Goal: Transaction & Acquisition: Purchase product/service

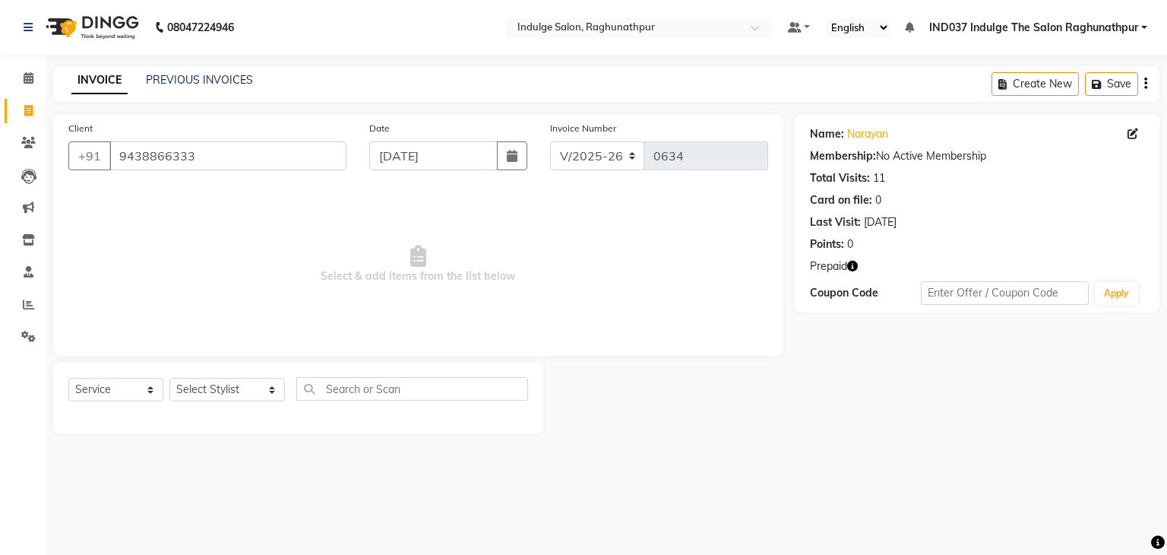
select select "7475"
select select "service"
click at [290, 168] on input "9438866333" at bounding box center [227, 155] width 237 height 29
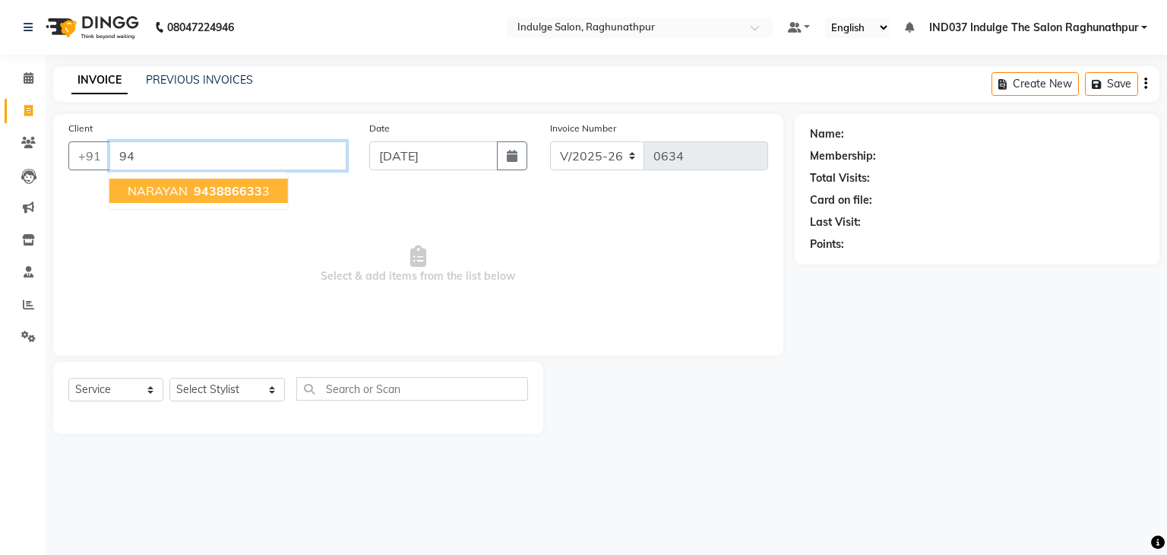
type input "9"
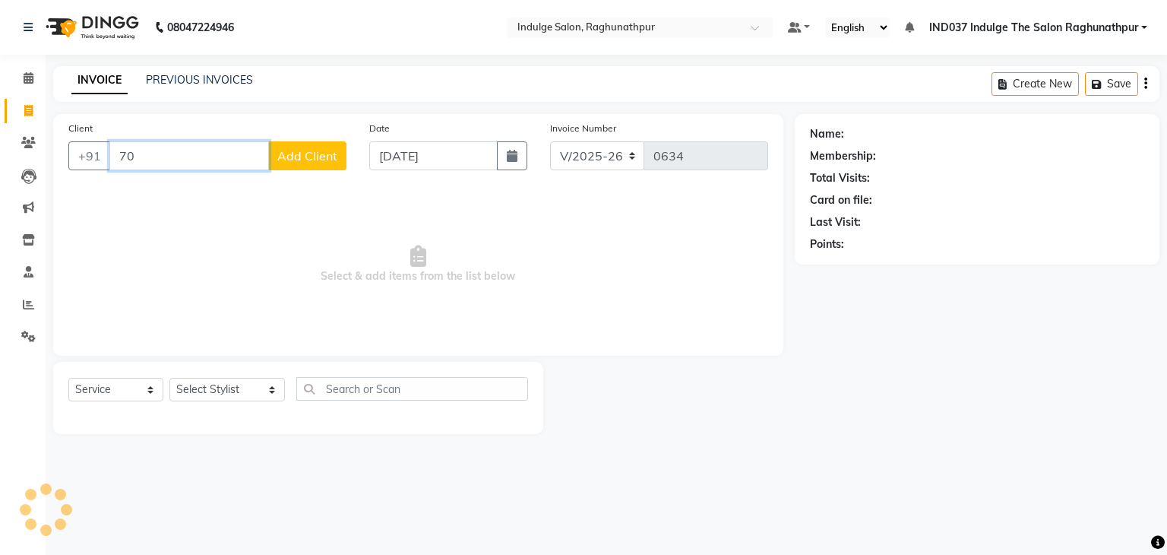
type input "7"
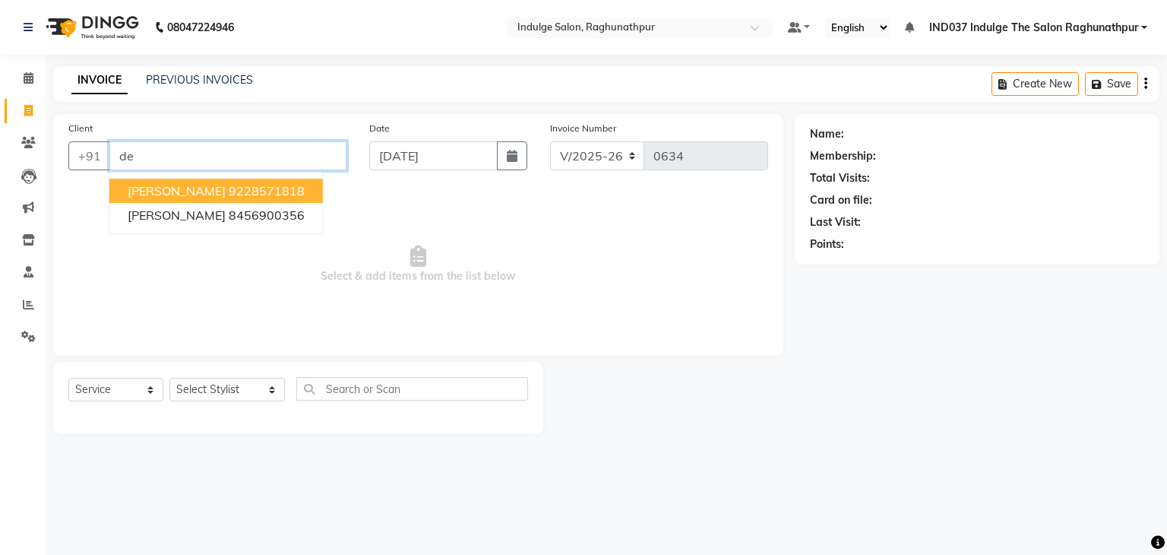
type input "d"
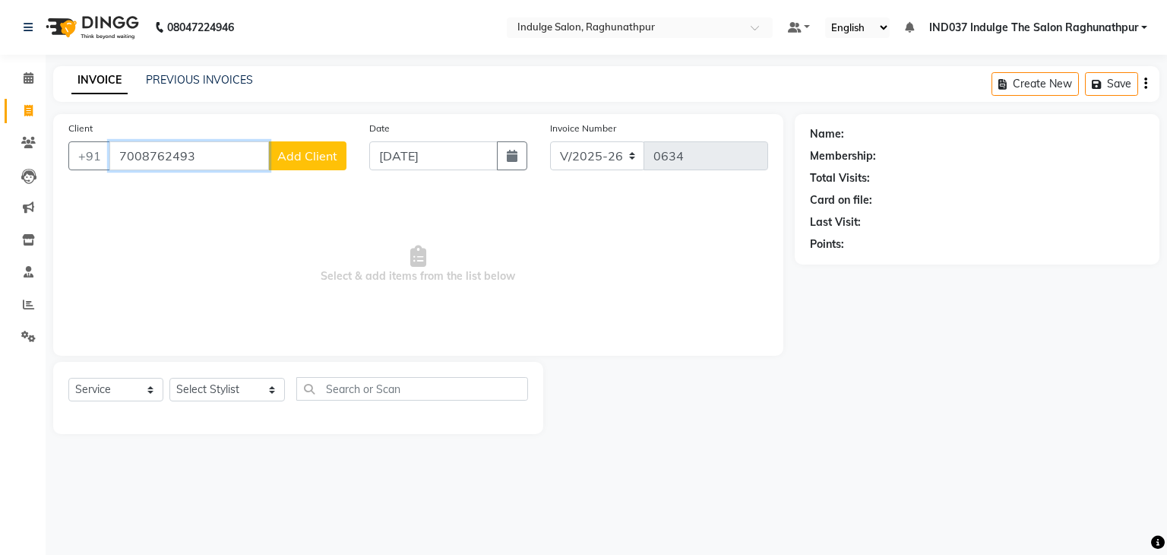
type input "7008762493"
click at [303, 157] on span "Add Client" at bounding box center [307, 155] width 60 height 15
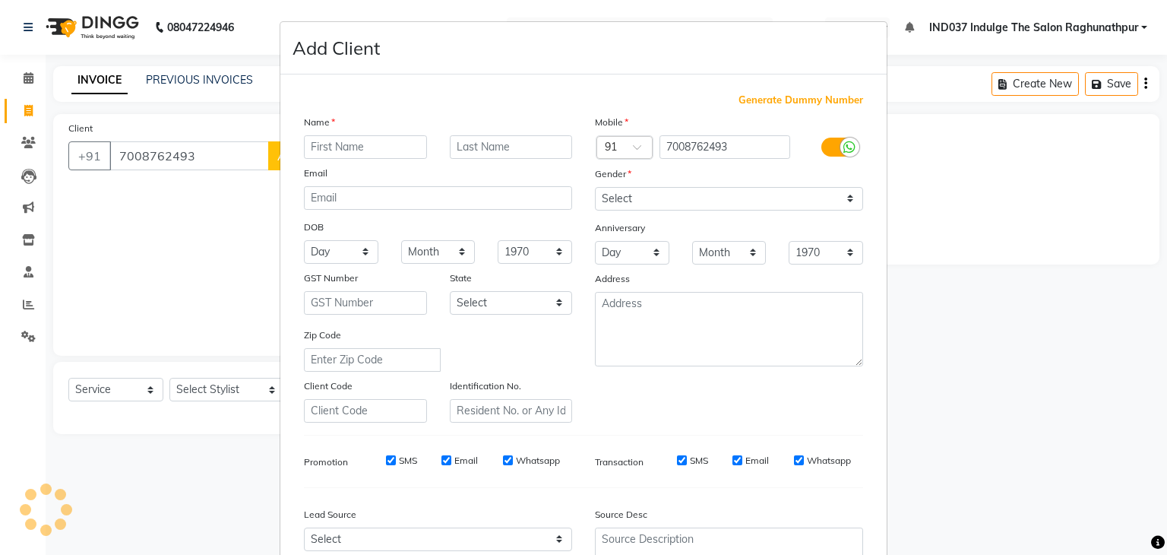
click at [392, 150] on input "text" at bounding box center [365, 147] width 123 height 24
type input "ANKIT"
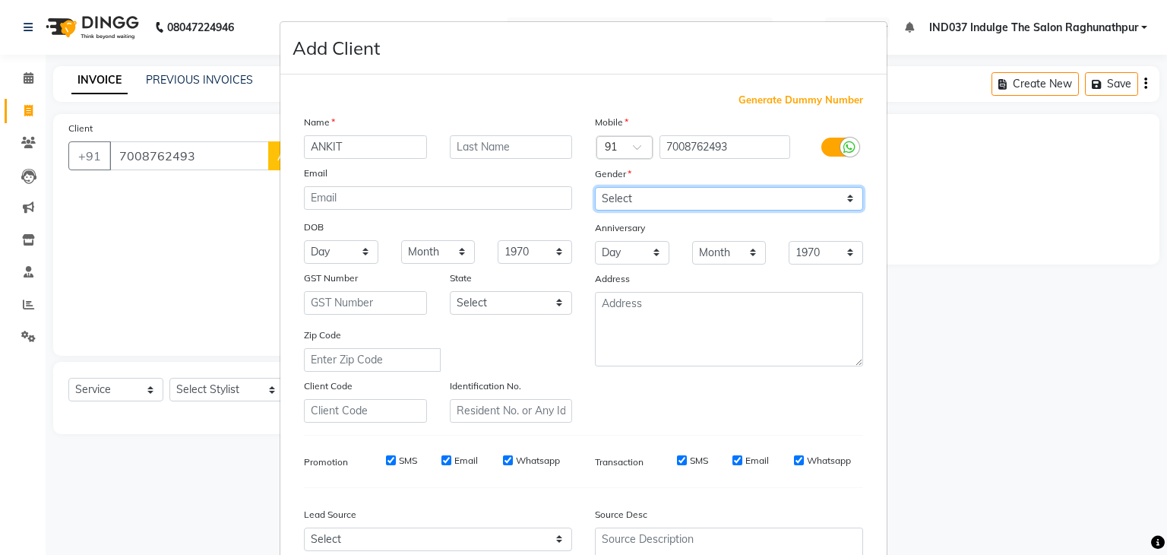
click at [852, 210] on select "Select [DEMOGRAPHIC_DATA] [DEMOGRAPHIC_DATA] Other Prefer Not To Say" at bounding box center [729, 199] width 268 height 24
select select "[DEMOGRAPHIC_DATA]"
click at [595, 188] on select "Select [DEMOGRAPHIC_DATA] [DEMOGRAPHIC_DATA] Other Prefer Not To Say" at bounding box center [729, 199] width 268 height 24
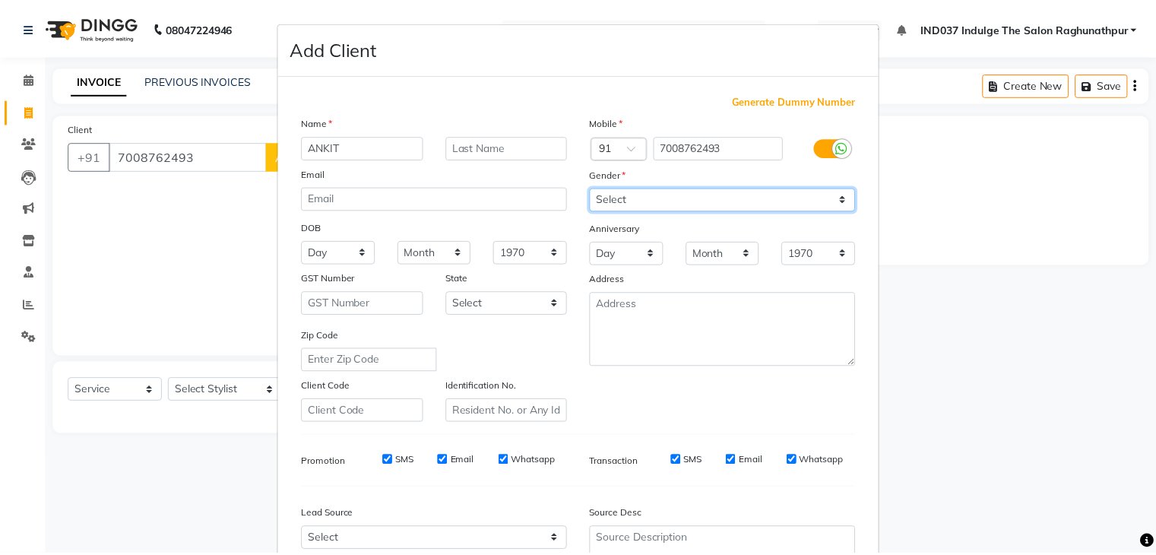
scroll to position [154, 0]
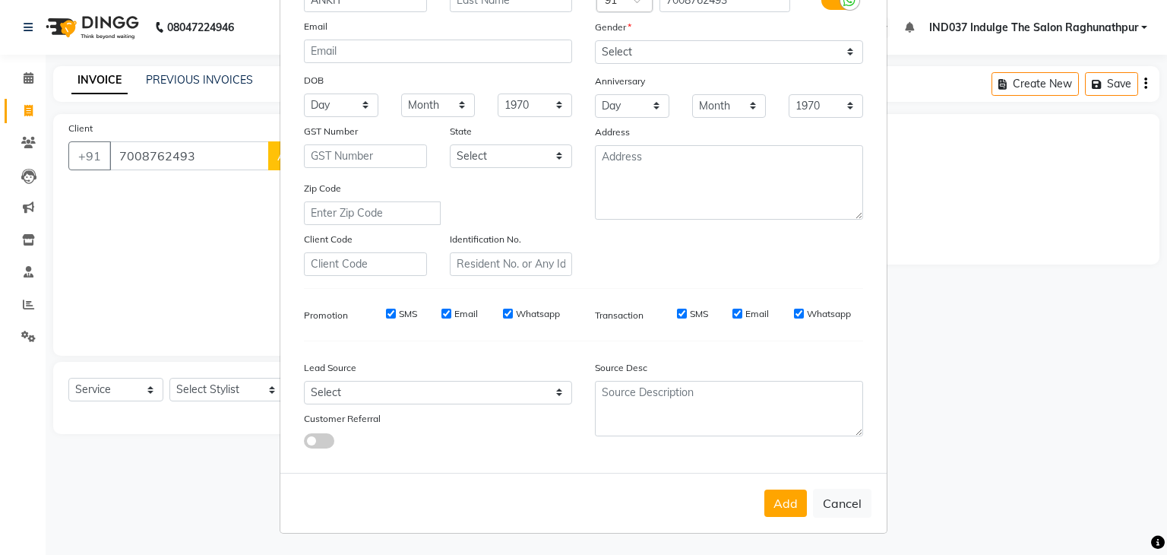
click at [444, 309] on input "Email" at bounding box center [447, 314] width 10 height 10
checkbox input "false"
click at [733, 309] on input "Email" at bounding box center [738, 314] width 10 height 10
checkbox input "false"
click at [558, 396] on select "Select Walk-in Referral Internet Friend Word of Mouth Advertisement Facebook Ju…" at bounding box center [438, 393] width 268 height 24
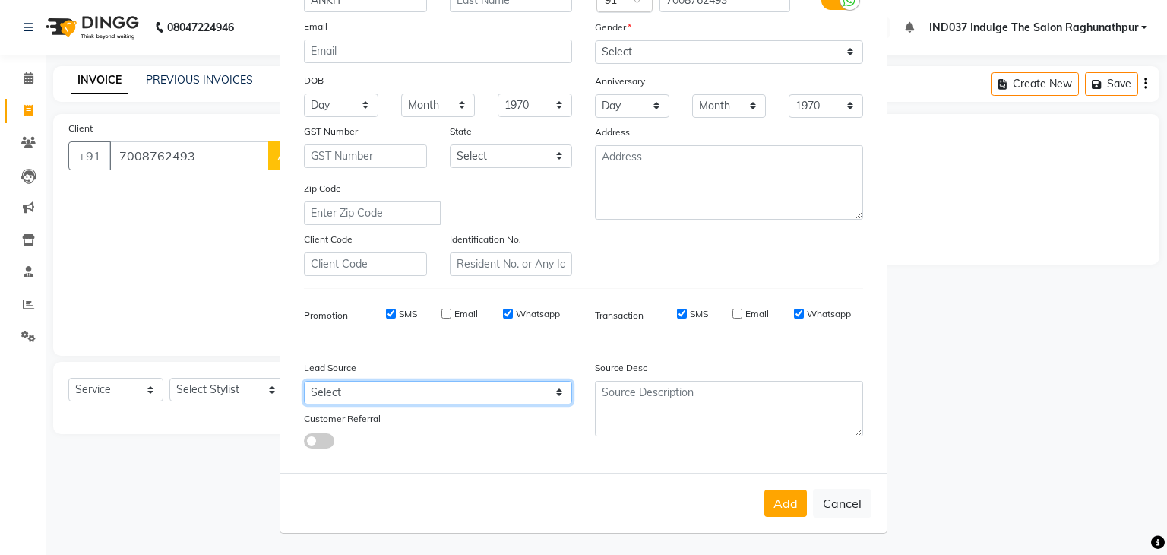
select select "50886"
click at [304, 381] on select "Select Walk-in Referral Internet Friend Word of Mouth Advertisement Facebook Ju…" at bounding box center [438, 393] width 268 height 24
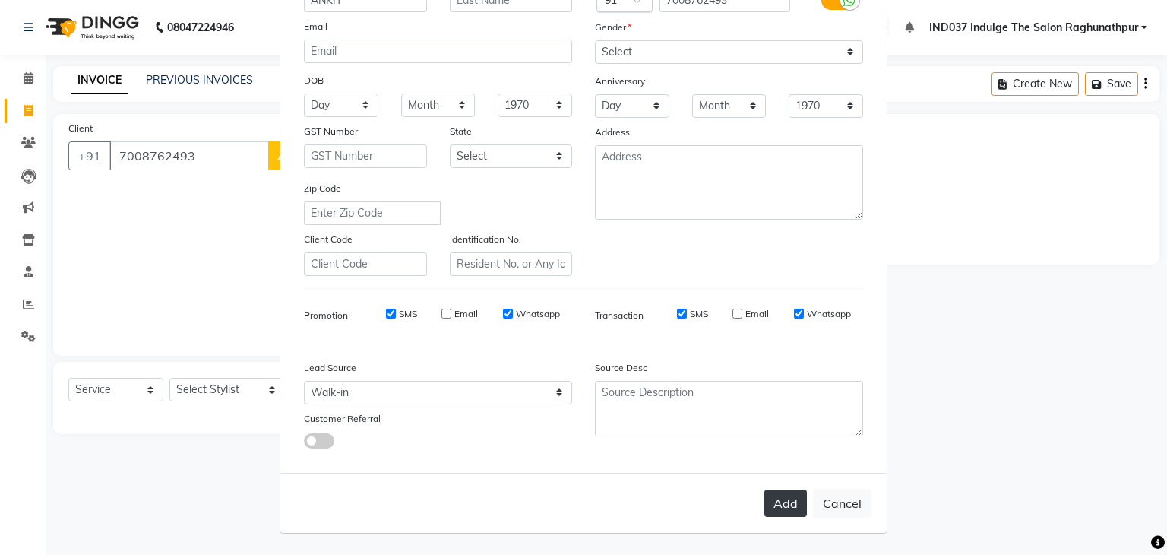
click at [777, 496] on button "Add" at bounding box center [785, 502] width 43 height 27
select select
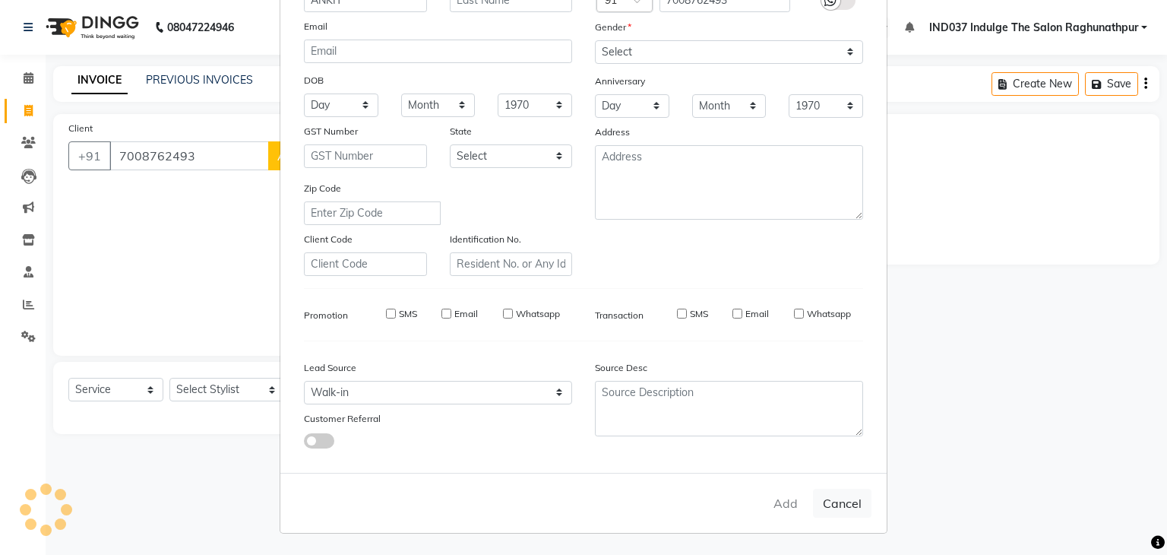
select select
checkbox input "false"
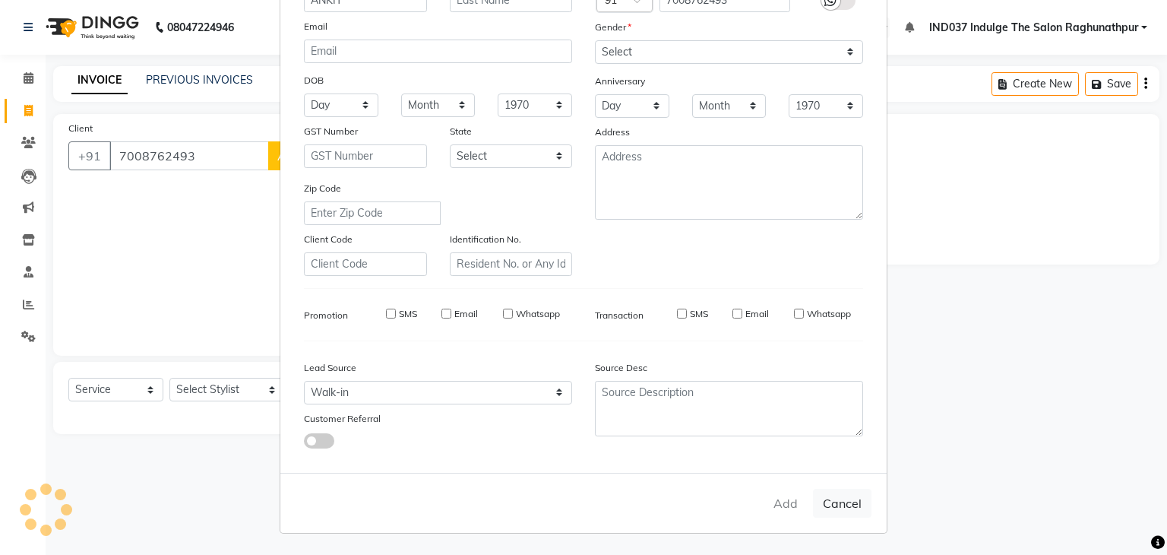
checkbox input "false"
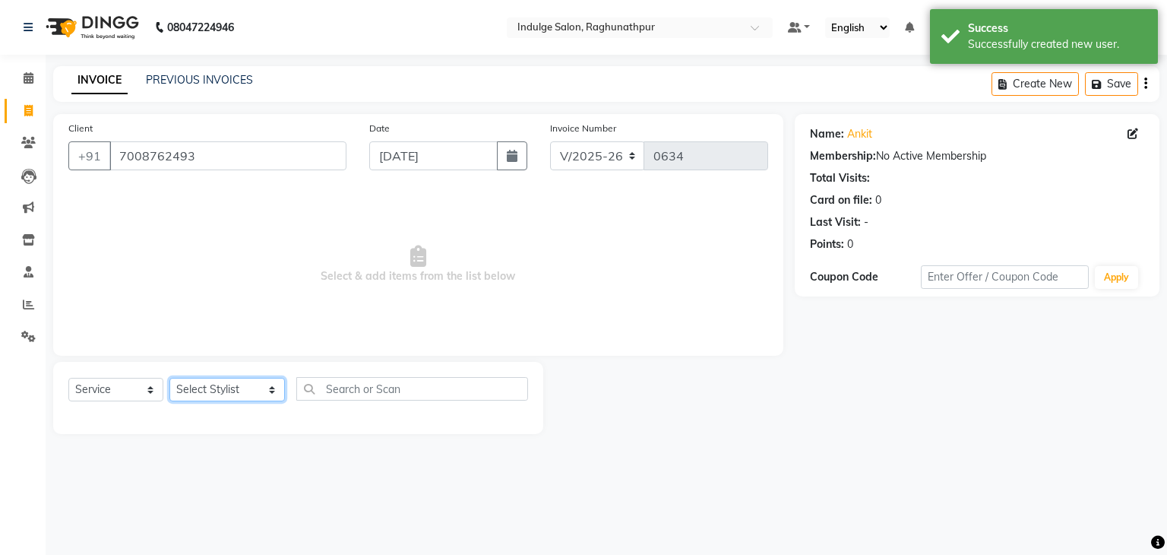
click at [275, 396] on select "Select Stylist [PERSON_NAME] Happy IND037 Indulge The Salon Raghunathpur [PERSO…" at bounding box center [227, 390] width 116 height 24
select select "66313"
click at [169, 378] on select "Select Stylist [PERSON_NAME] Happy IND037 Indulge The Salon Raghunathpur [PERSO…" at bounding box center [227, 390] width 116 height 24
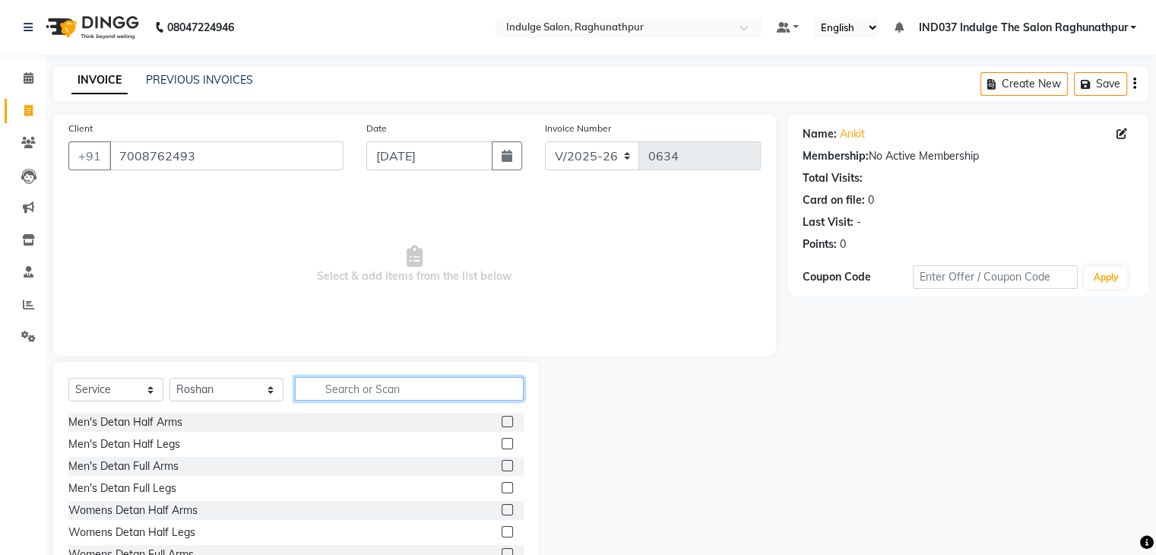
click at [415, 390] on input "text" at bounding box center [409, 389] width 228 height 24
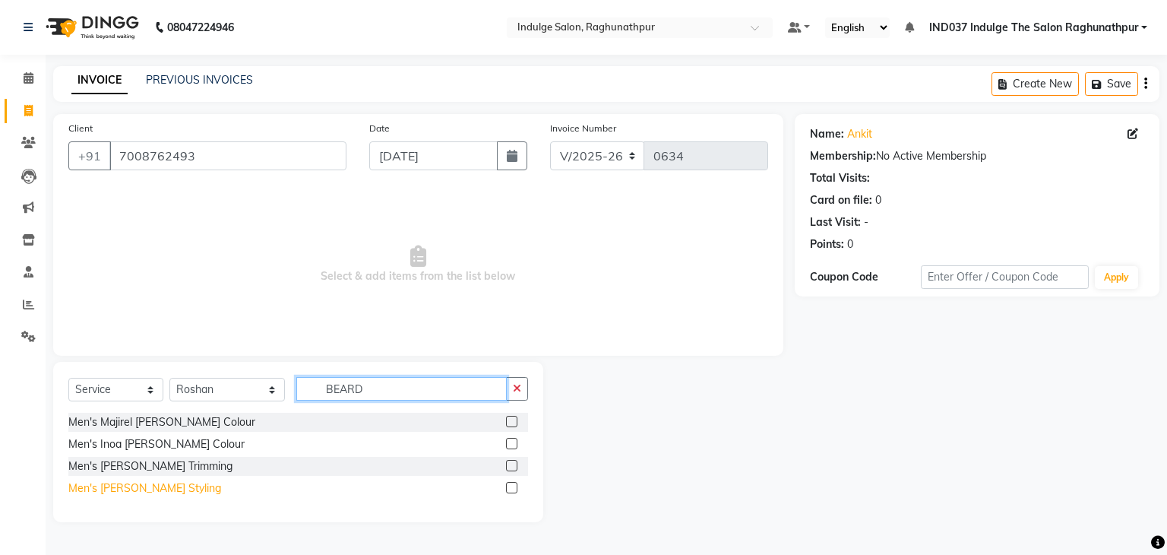
type input "BEARD"
click at [143, 490] on div "Men's [PERSON_NAME] Styling" at bounding box center [144, 488] width 153 height 16
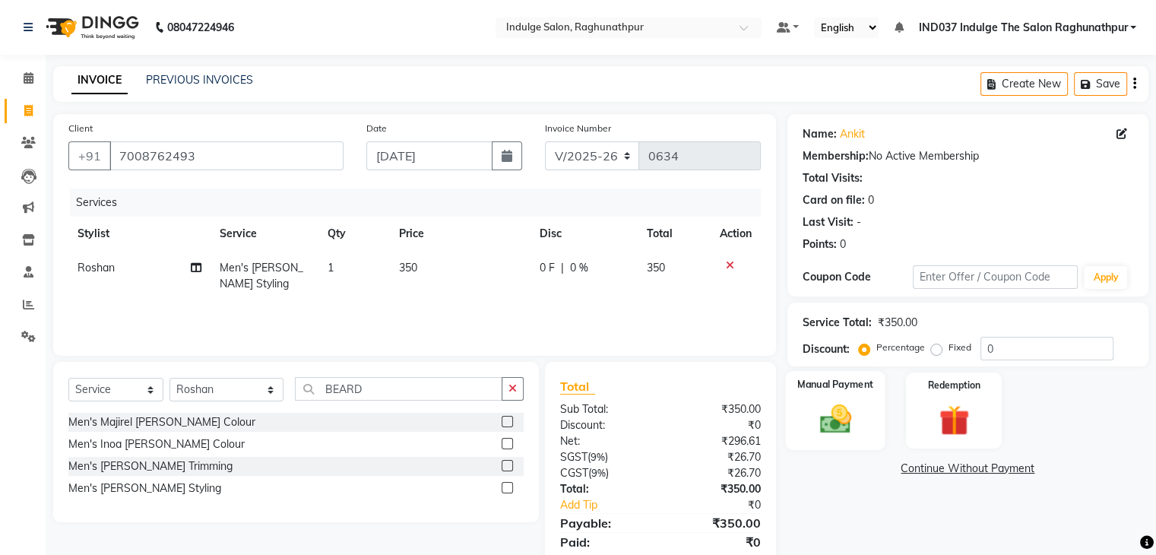
click at [836, 415] on img at bounding box center [834, 419] width 51 height 36
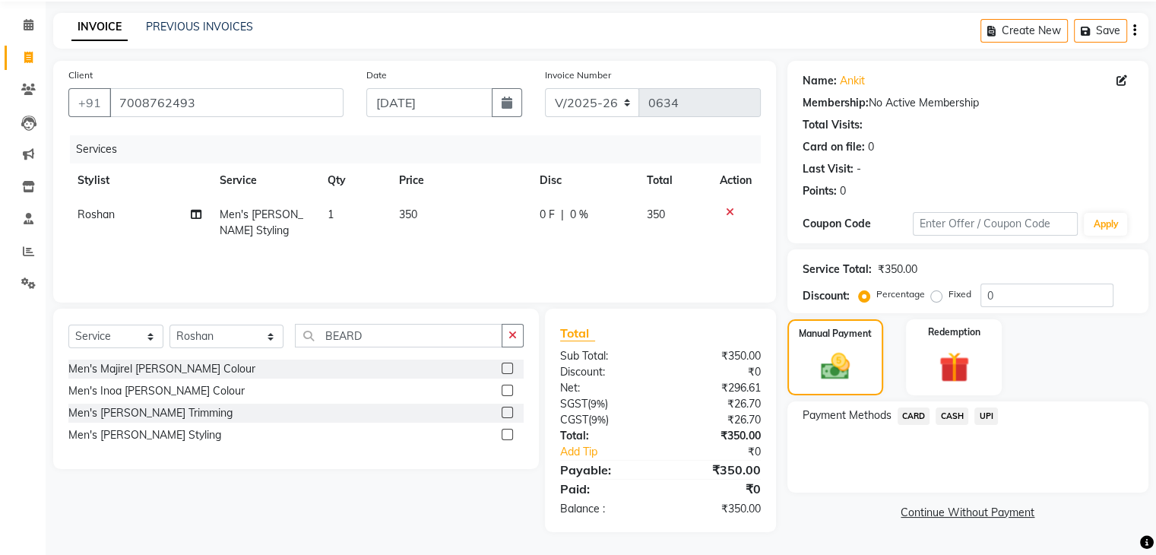
click at [985, 413] on span "UPI" at bounding box center [986, 415] width 24 height 17
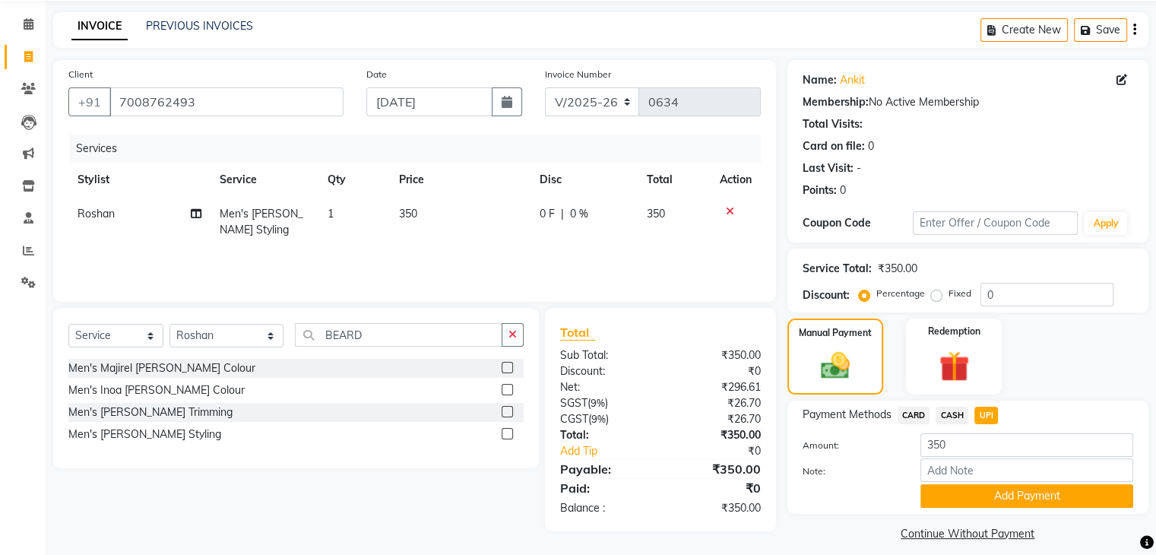
click at [956, 411] on span "CASH" at bounding box center [951, 415] width 33 height 17
click at [1015, 494] on button "Add Payment" at bounding box center [1026, 496] width 213 height 24
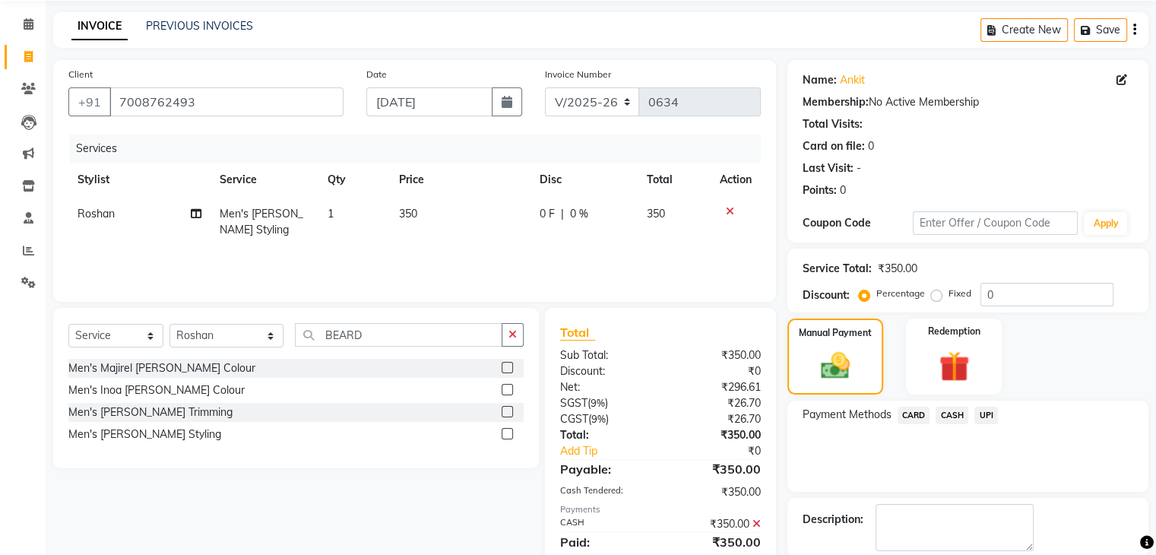
scroll to position [130, 0]
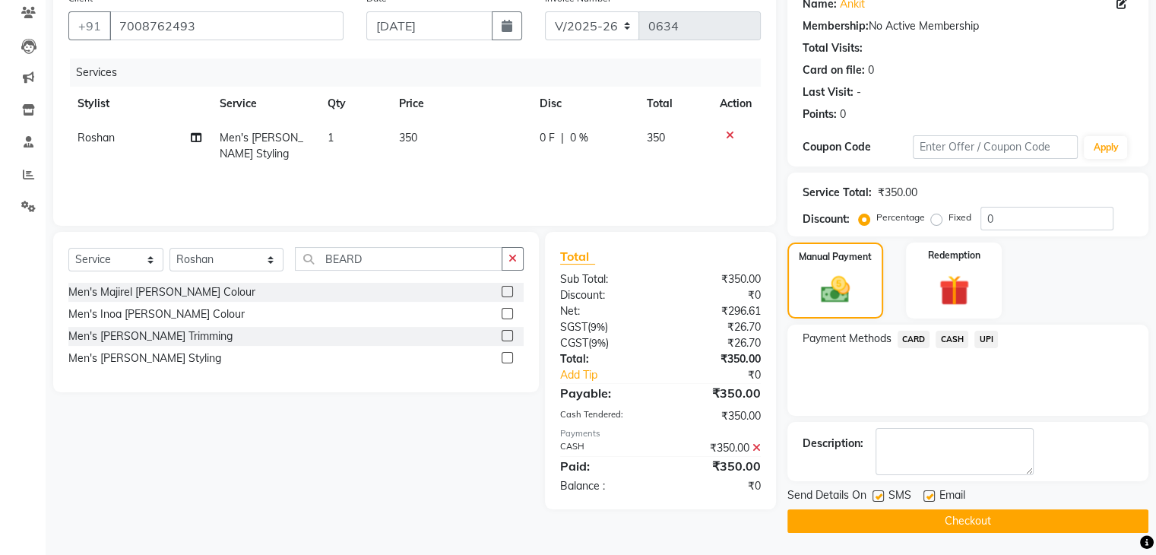
click at [758, 445] on icon at bounding box center [756, 447] width 8 height 11
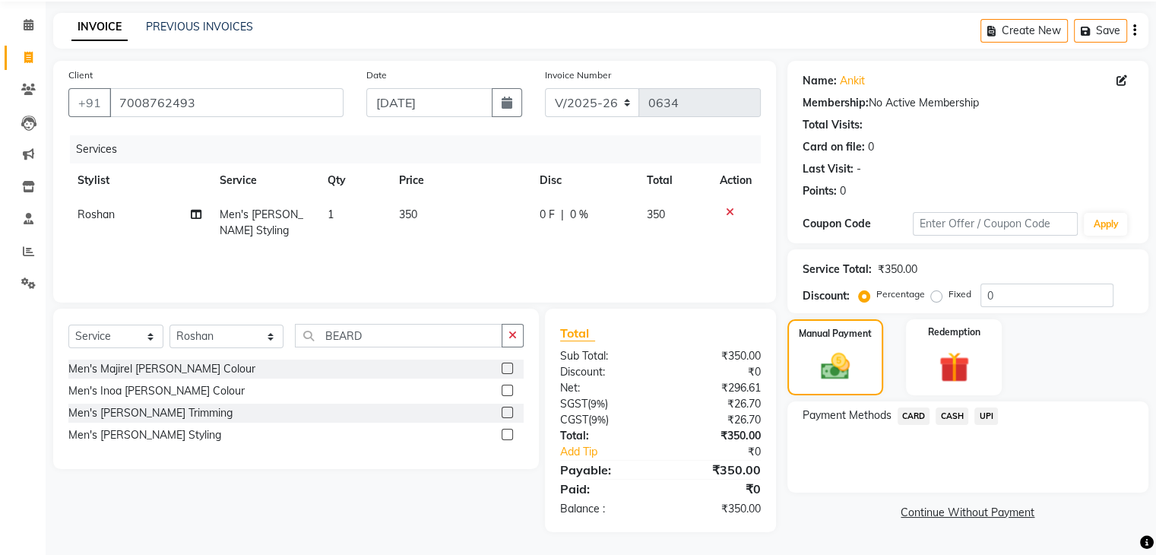
click at [958, 414] on span "CASH" at bounding box center [951, 415] width 33 height 17
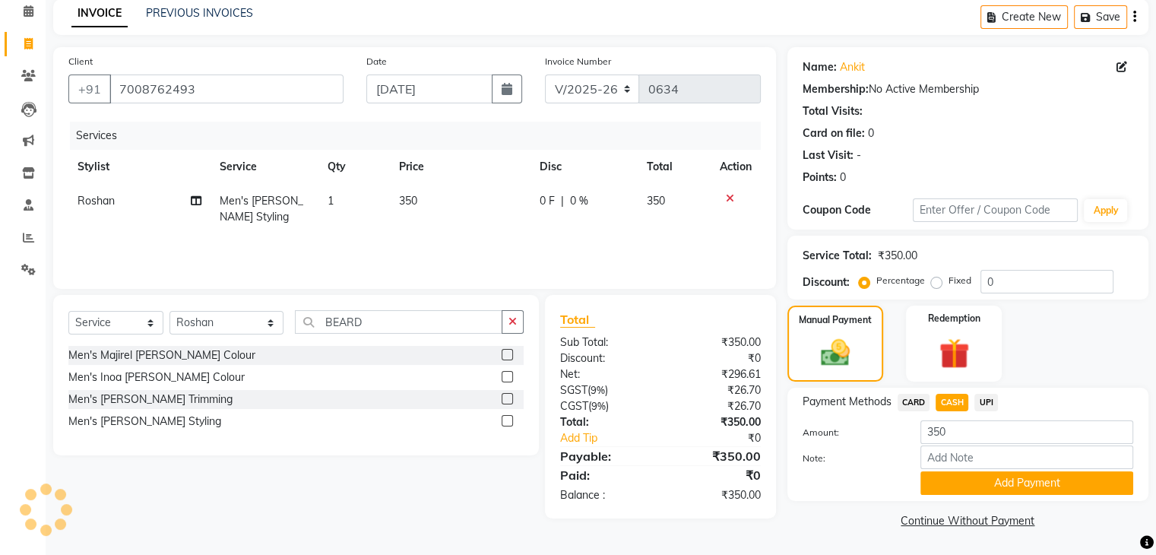
click at [825, 498] on div "Payment Methods CARD CASH UPI Amount: 350 Note: Add Payment" at bounding box center [967, 444] width 361 height 113
click at [796, 480] on div at bounding box center [850, 483] width 118 height 24
click at [727, 201] on icon at bounding box center [730, 198] width 8 height 11
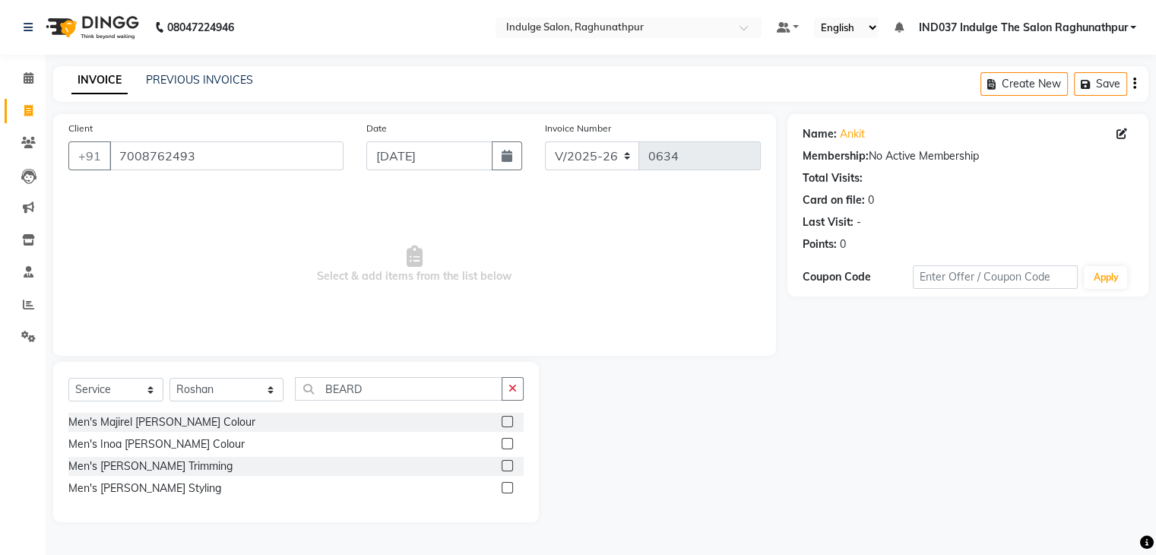
scroll to position [0, 0]
click at [149, 484] on div "Men's [PERSON_NAME] Styling" at bounding box center [144, 488] width 153 height 16
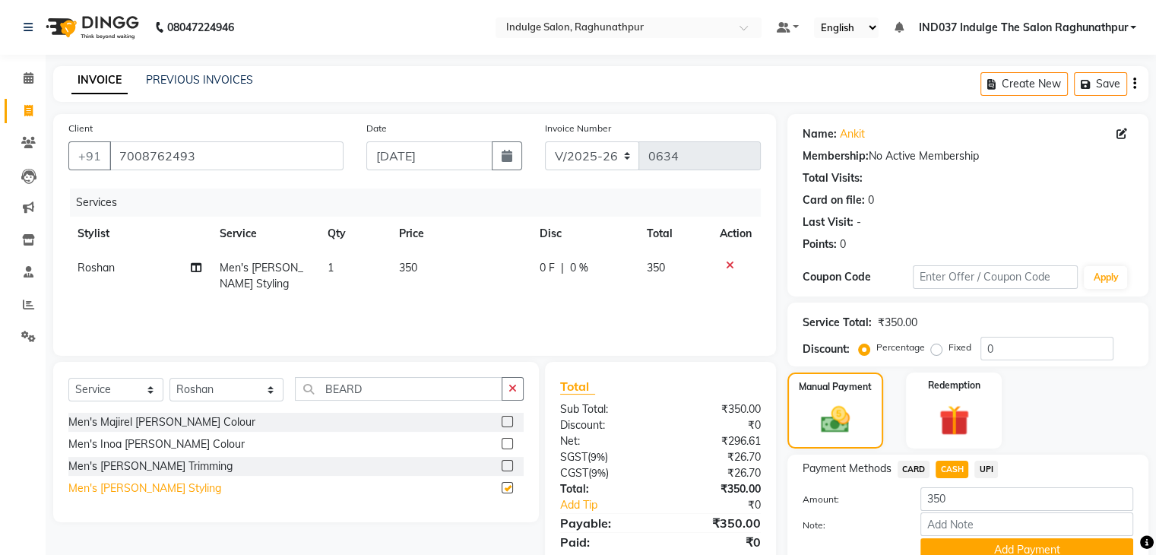
checkbox input "false"
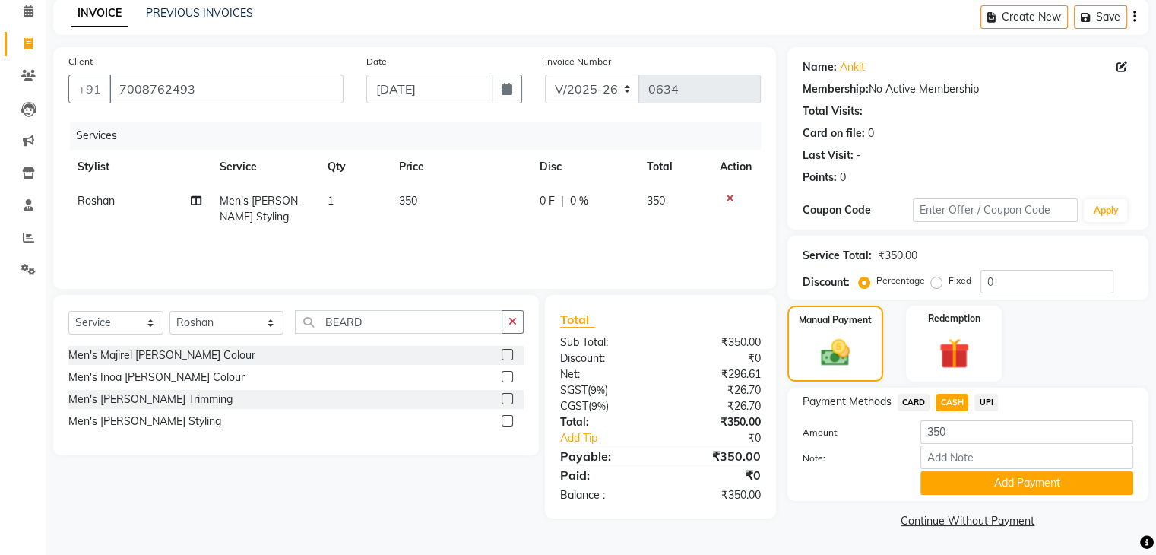
click at [918, 394] on span "CARD" at bounding box center [913, 402] width 33 height 17
click at [988, 397] on span "UPI" at bounding box center [986, 402] width 24 height 17
click at [958, 394] on div "CASH" at bounding box center [948, 404] width 39 height 21
click at [949, 398] on span "CASH" at bounding box center [951, 402] width 33 height 17
click at [969, 481] on button "Add Payment" at bounding box center [1026, 483] width 213 height 24
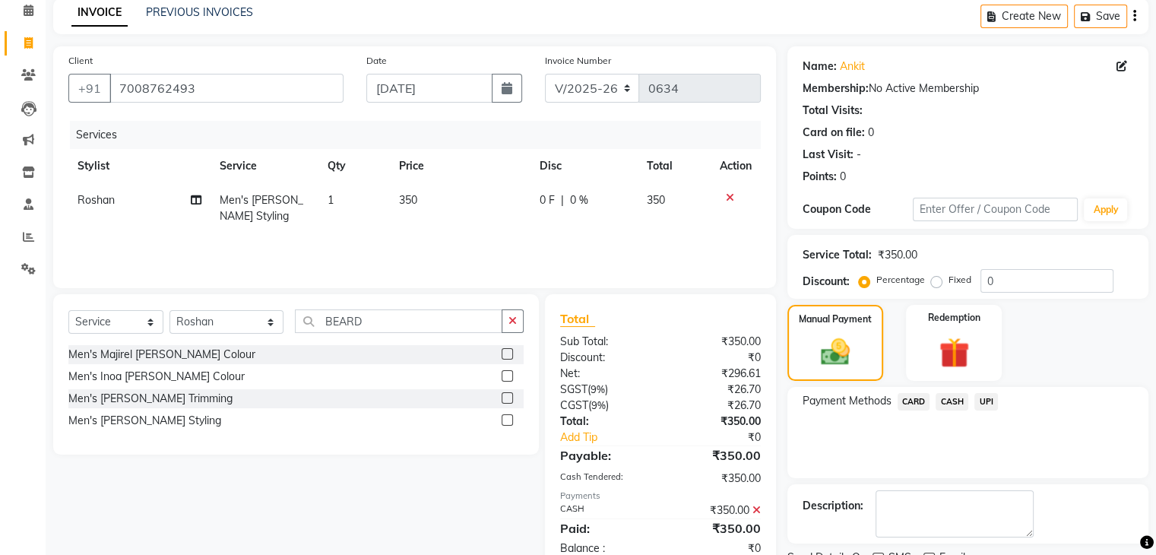
scroll to position [130, 0]
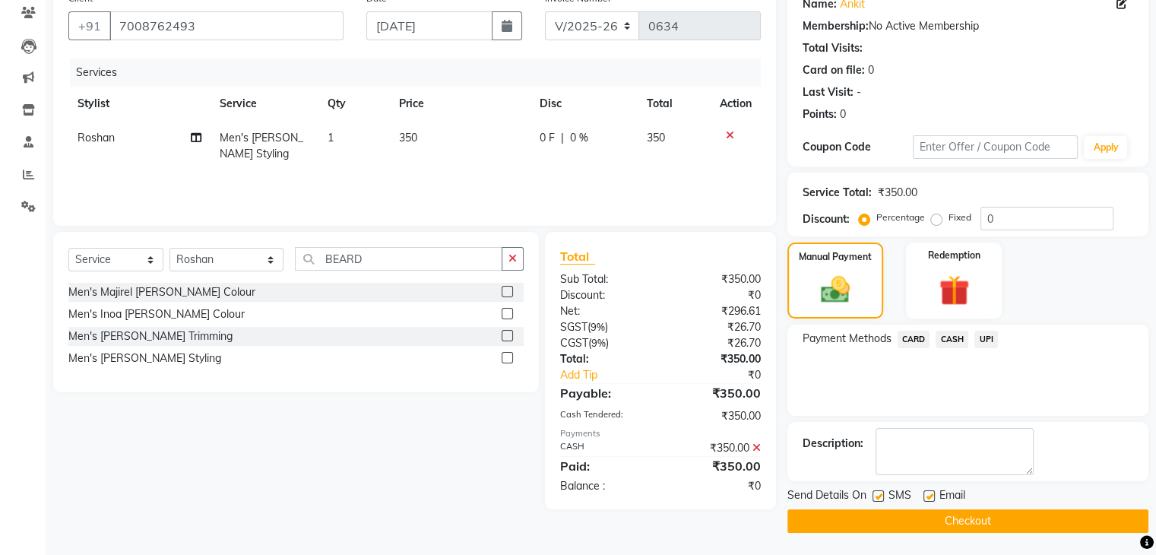
click at [754, 448] on icon at bounding box center [756, 447] width 8 height 11
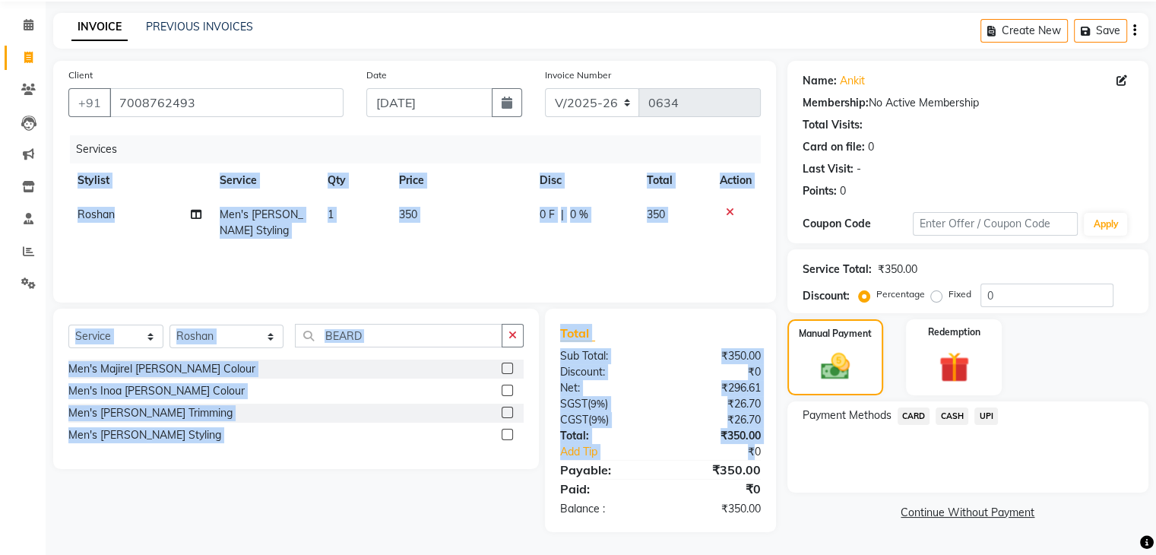
drag, startPoint x: 754, startPoint y: 448, endPoint x: 432, endPoint y: 254, distance: 375.7
click at [432, 254] on div "Client [PHONE_NUMBER] Date [DATE] Invoice Number V/2025 V/[PHONE_NUMBER] Servic…" at bounding box center [414, 296] width 745 height 471
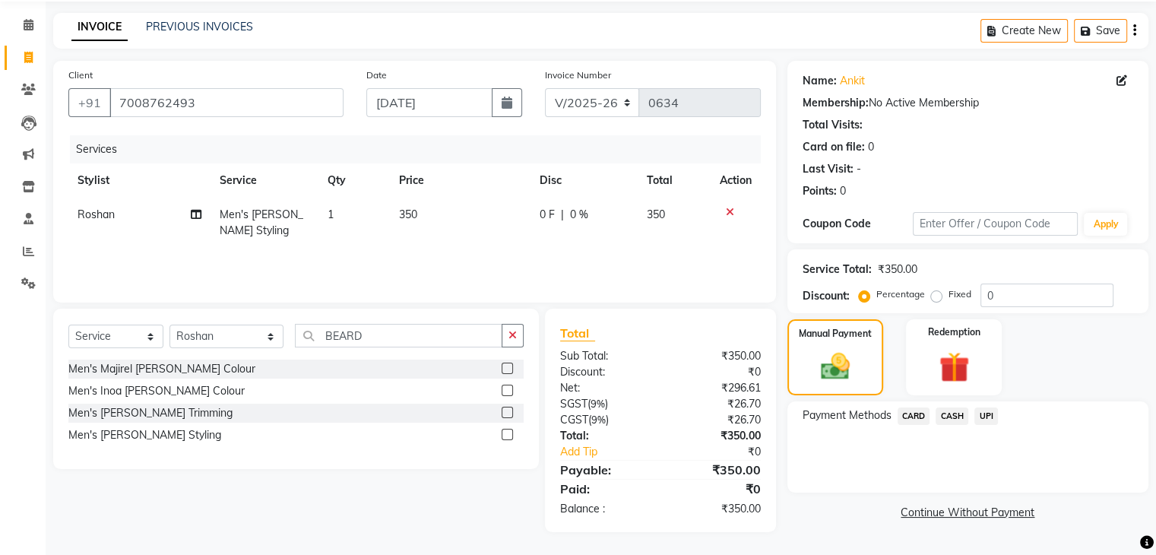
click at [423, 196] on th "Price" at bounding box center [460, 180] width 141 height 34
click at [325, 98] on input "7008762493" at bounding box center [226, 102] width 234 height 29
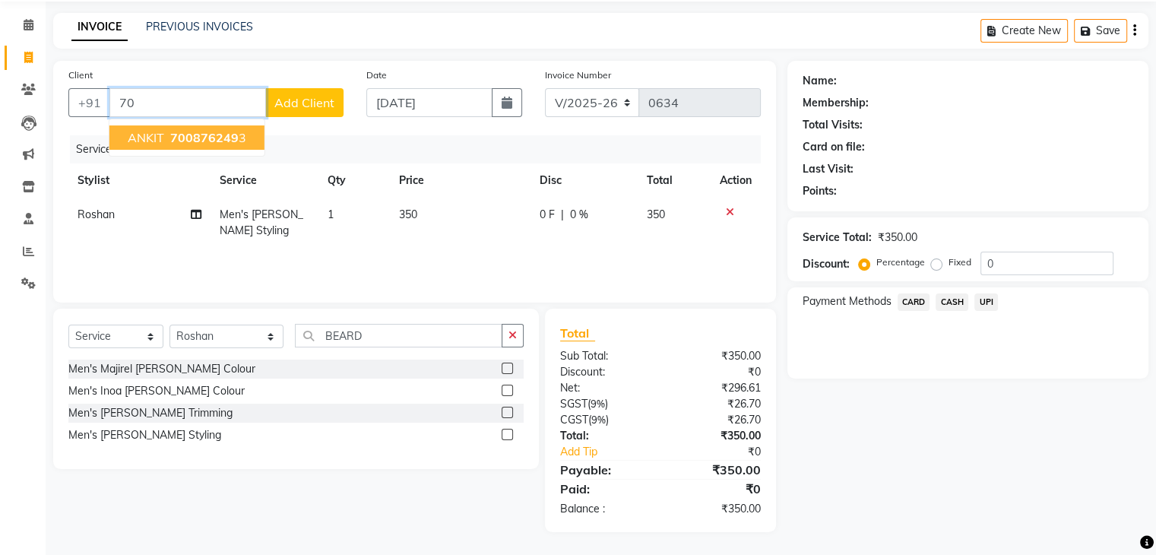
type input "7"
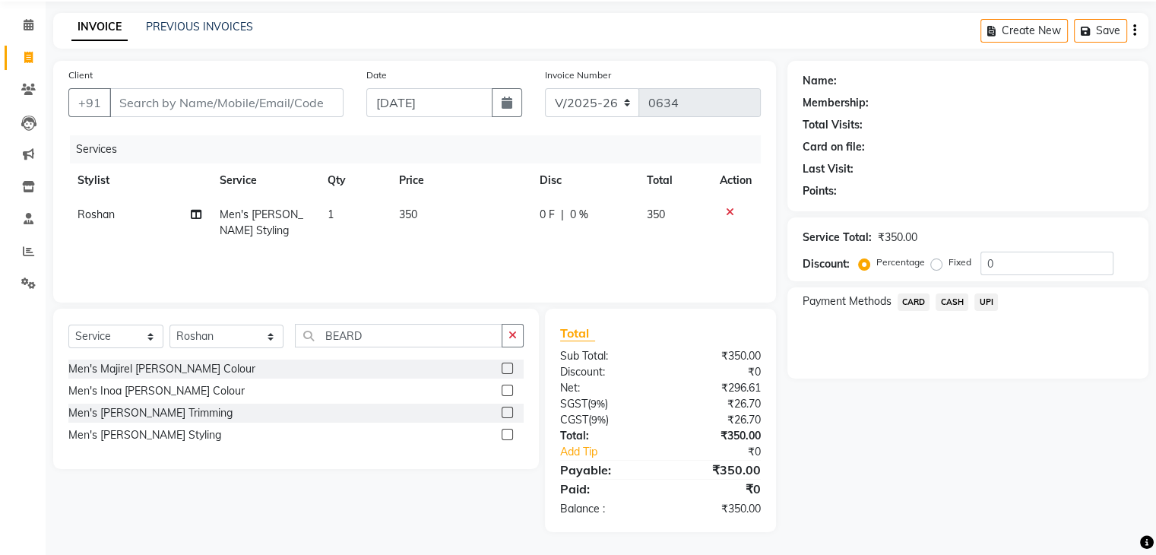
click at [729, 207] on icon at bounding box center [730, 212] width 8 height 11
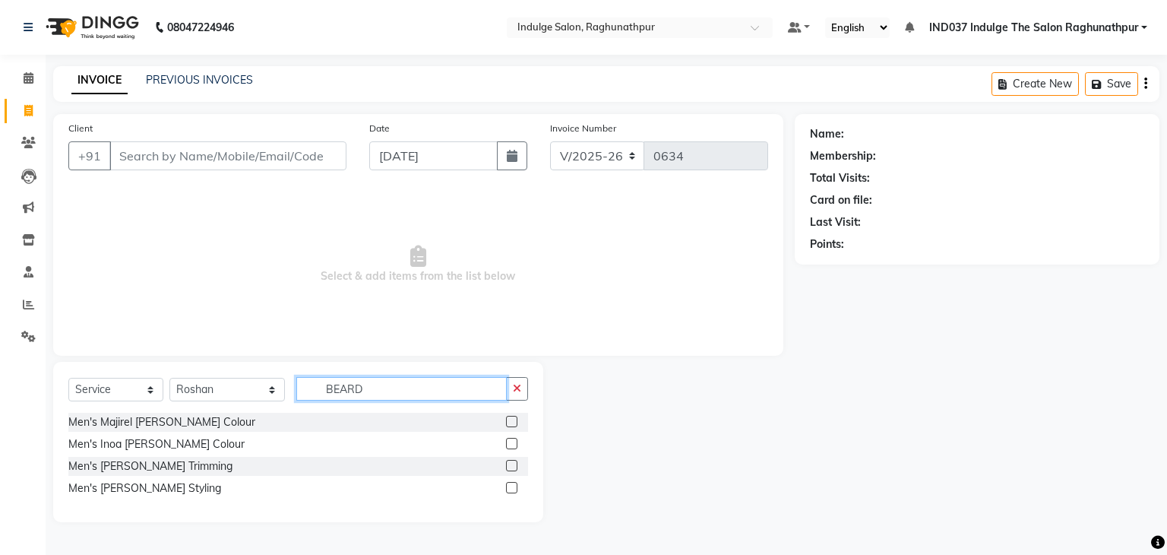
click at [423, 388] on input "BEARD" at bounding box center [401, 389] width 211 height 24
type input "B"
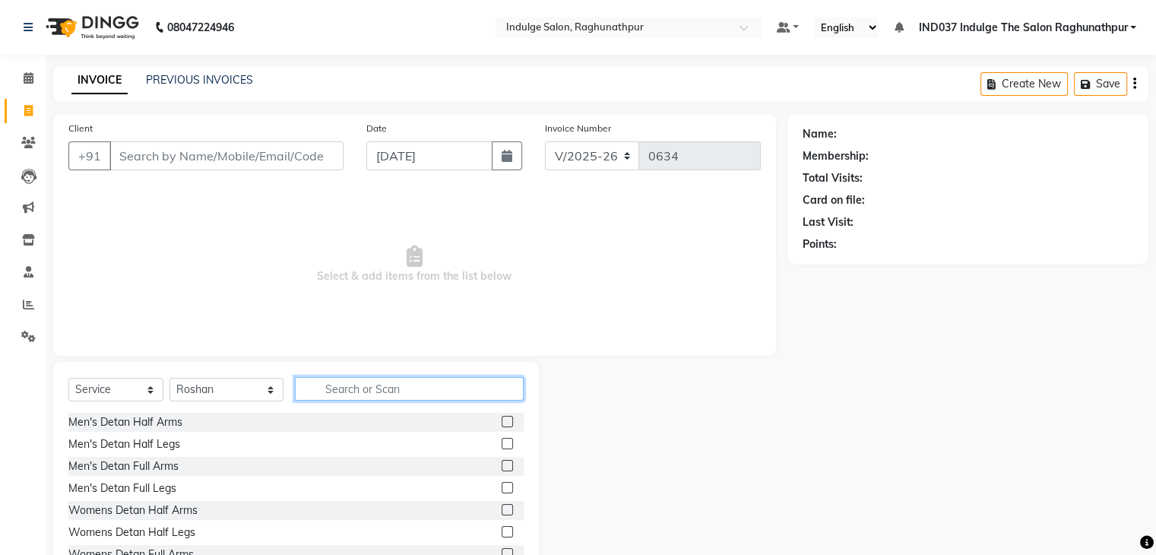
click at [352, 391] on input "text" at bounding box center [409, 389] width 228 height 24
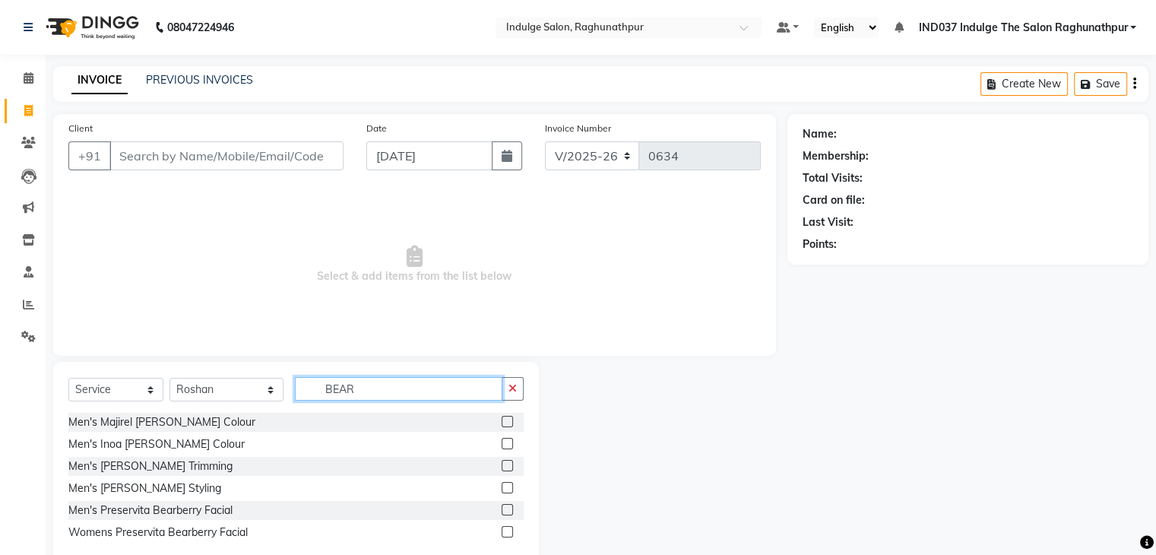
type input "BEARD"
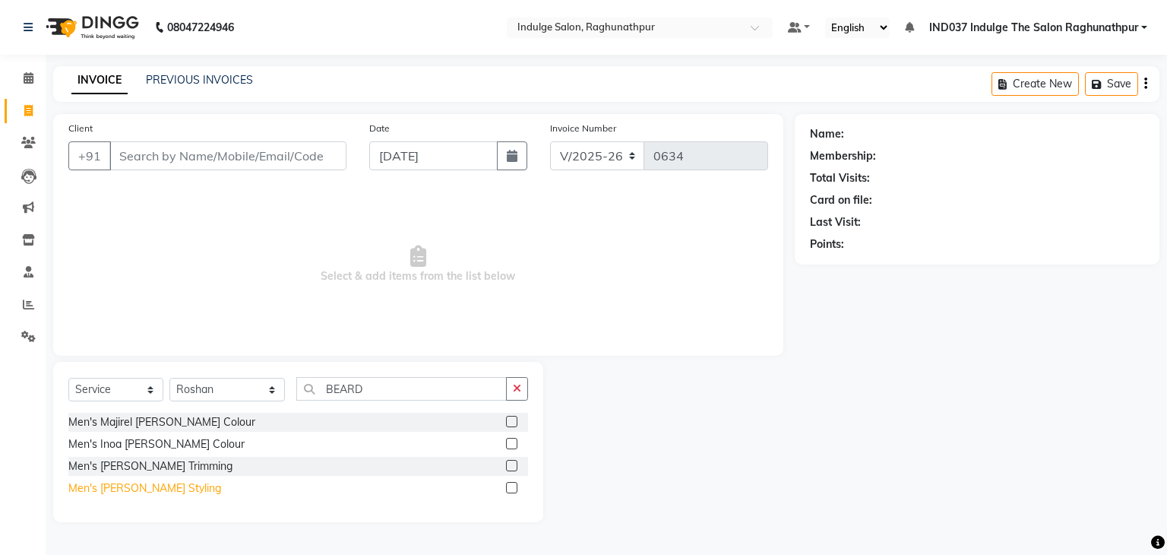
click at [143, 491] on div "Men's [PERSON_NAME] Styling" at bounding box center [144, 488] width 153 height 16
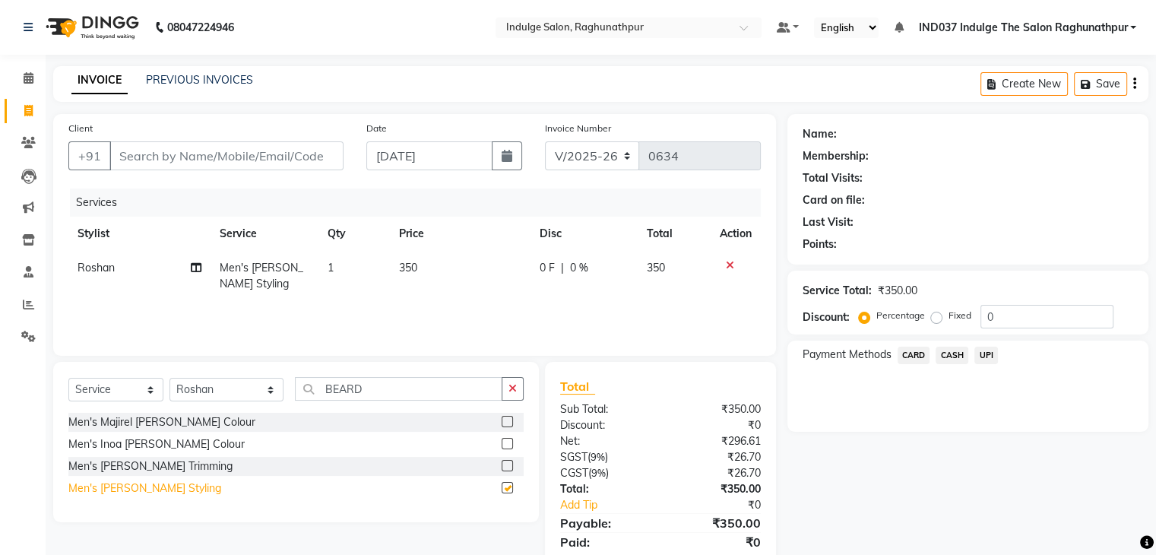
checkbox input "false"
click at [951, 353] on span "CASH" at bounding box center [951, 355] width 33 height 17
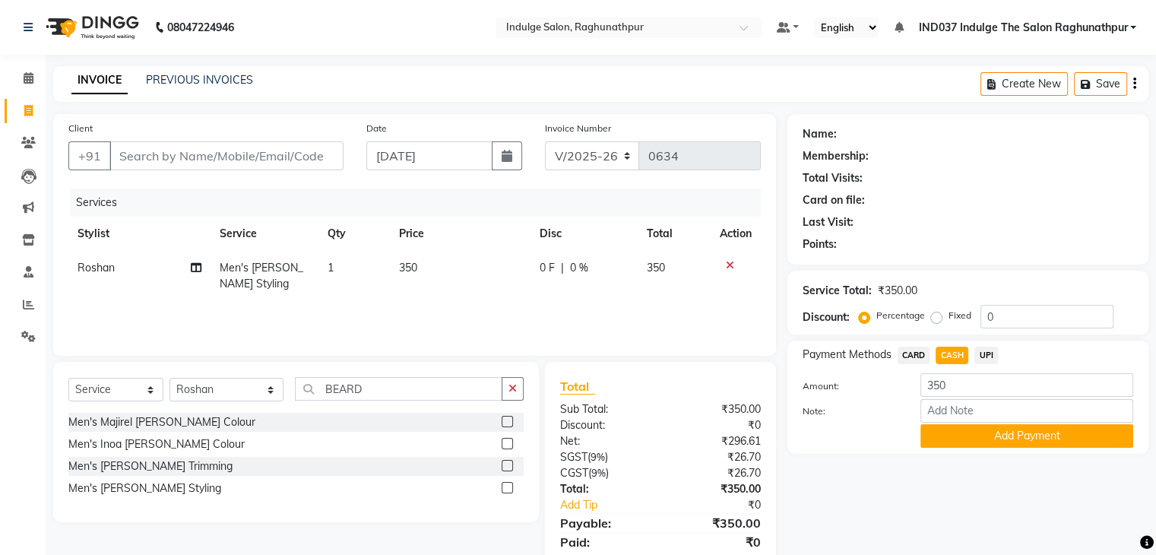
scroll to position [54, 0]
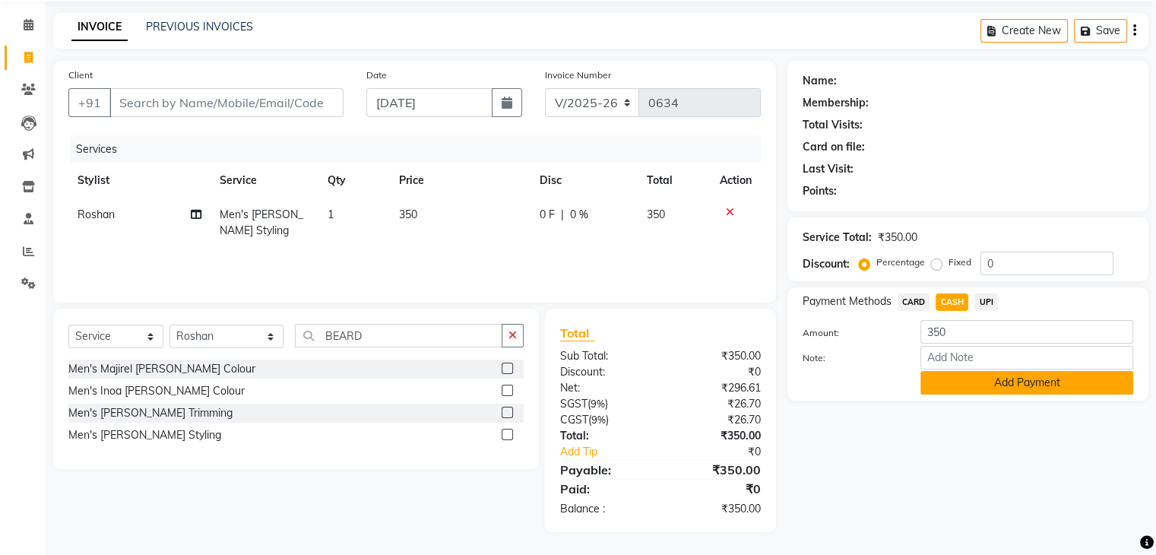
click at [1001, 381] on button "Add Payment" at bounding box center [1026, 383] width 213 height 24
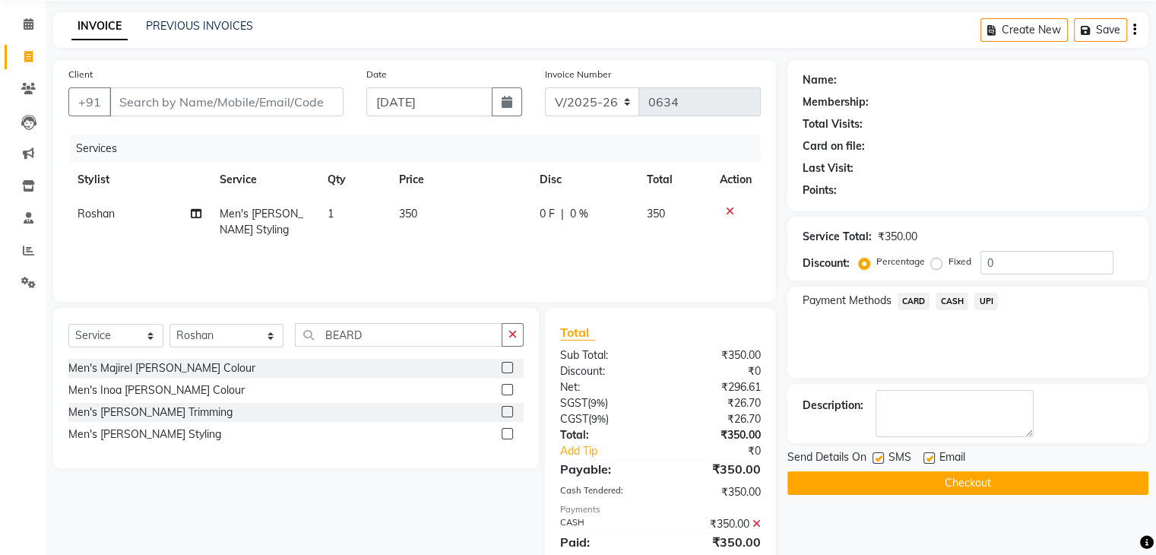
scroll to position [107, 0]
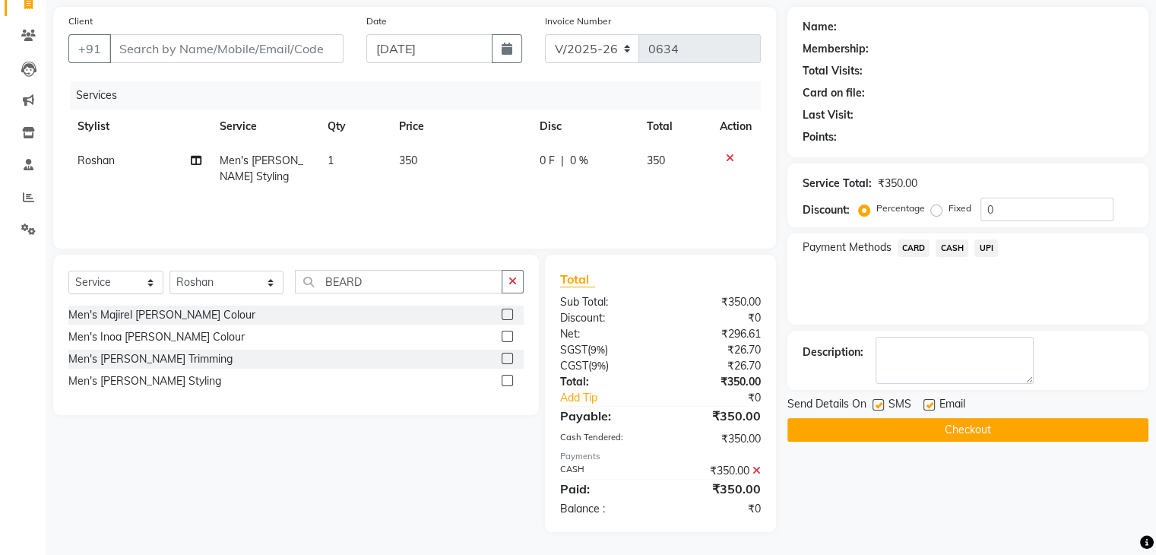
click at [931, 400] on label at bounding box center [928, 404] width 11 height 11
click at [931, 400] on input "checkbox" at bounding box center [928, 405] width 10 height 10
checkbox input "false"
click at [878, 406] on label at bounding box center [877, 404] width 11 height 11
click at [878, 406] on input "checkbox" at bounding box center [877, 405] width 10 height 10
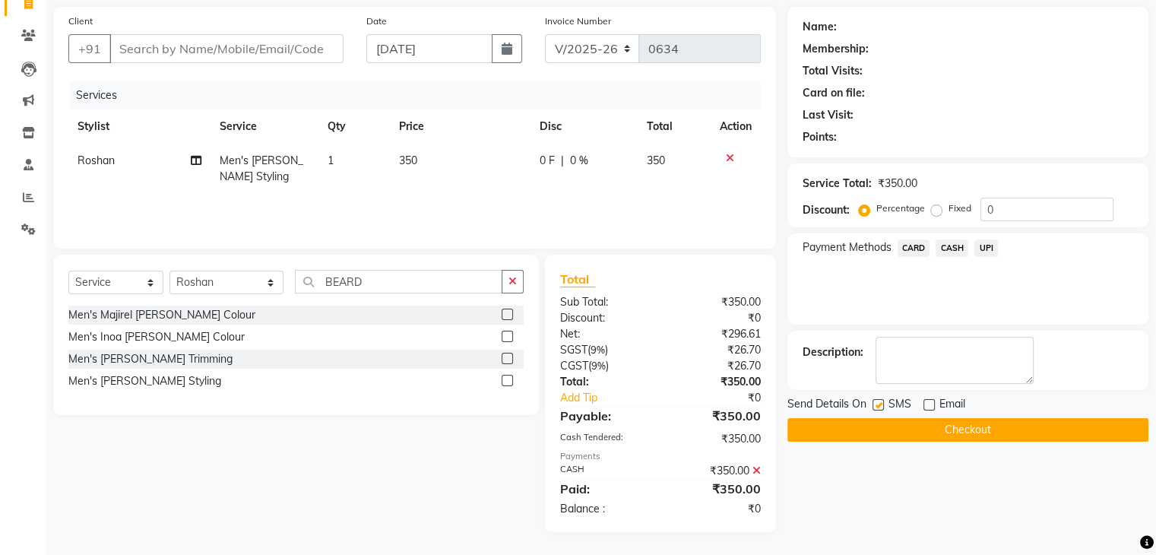
checkbox input "false"
click at [961, 434] on button "Checkout" at bounding box center [967, 430] width 361 height 24
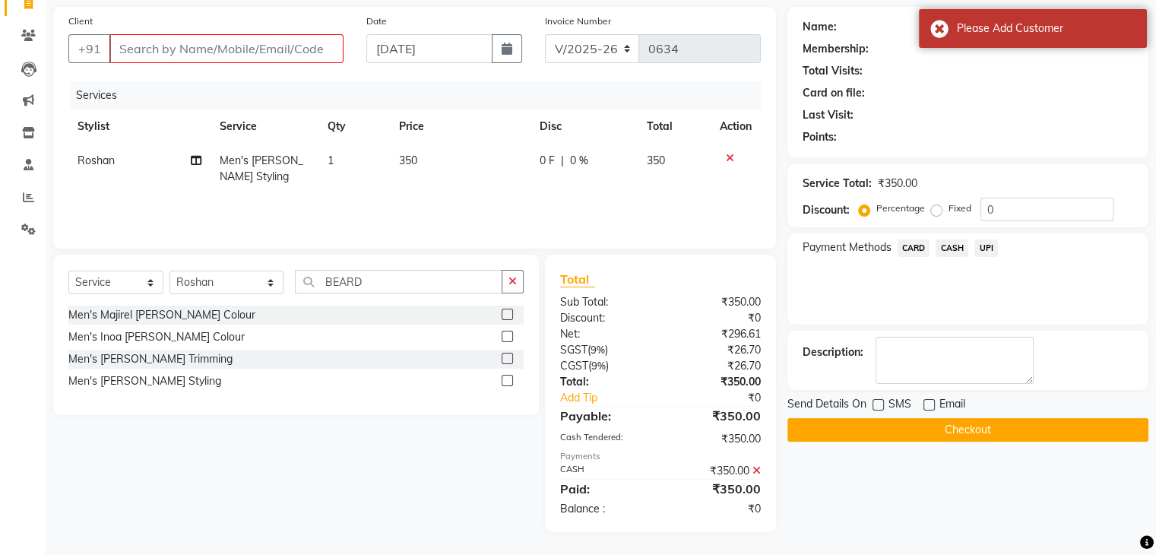
click at [961, 434] on button "Checkout" at bounding box center [967, 430] width 361 height 24
click at [958, 251] on span "CASH" at bounding box center [951, 247] width 33 height 17
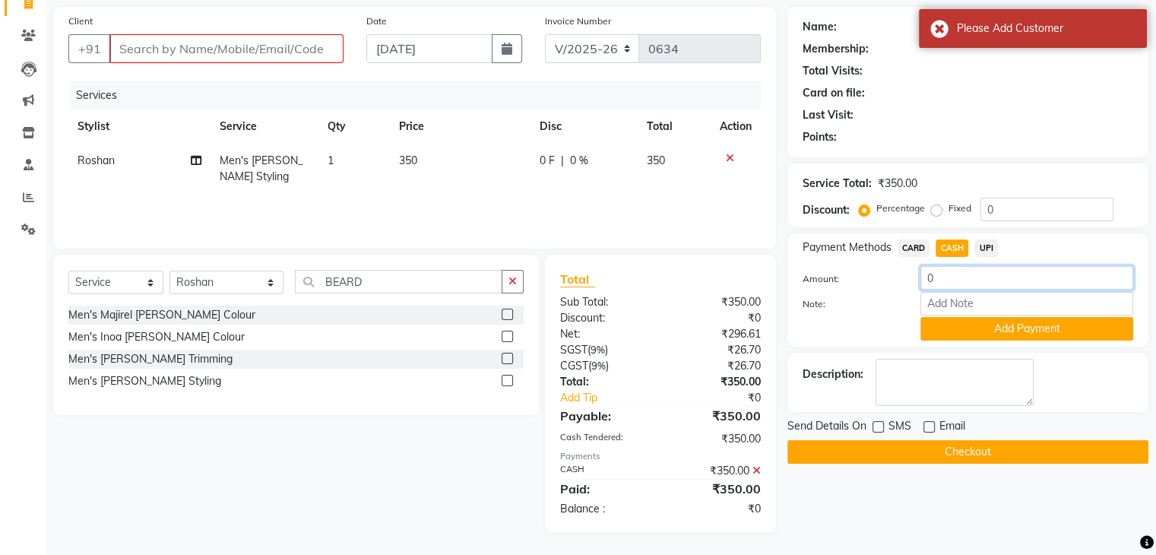
click at [976, 274] on input "0" at bounding box center [1026, 278] width 213 height 24
click at [939, 497] on div "Name: Membership: Total Visits: Card on file: Last Visit: Points: Service Total…" at bounding box center [973, 269] width 372 height 525
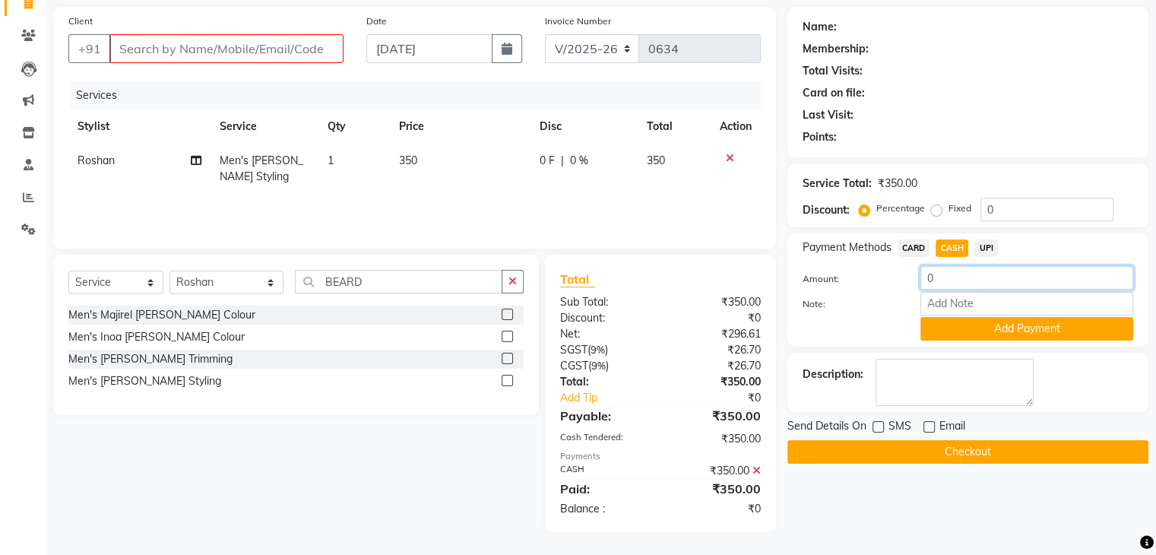
click at [970, 280] on input "0" at bounding box center [1026, 278] width 213 height 24
type input "350"
click at [1003, 496] on div "Name: Membership: Total Visits: Card on file: Last Visit: Points: Service Total…" at bounding box center [973, 269] width 372 height 525
click at [1011, 337] on button "Add Payment" at bounding box center [1026, 329] width 213 height 24
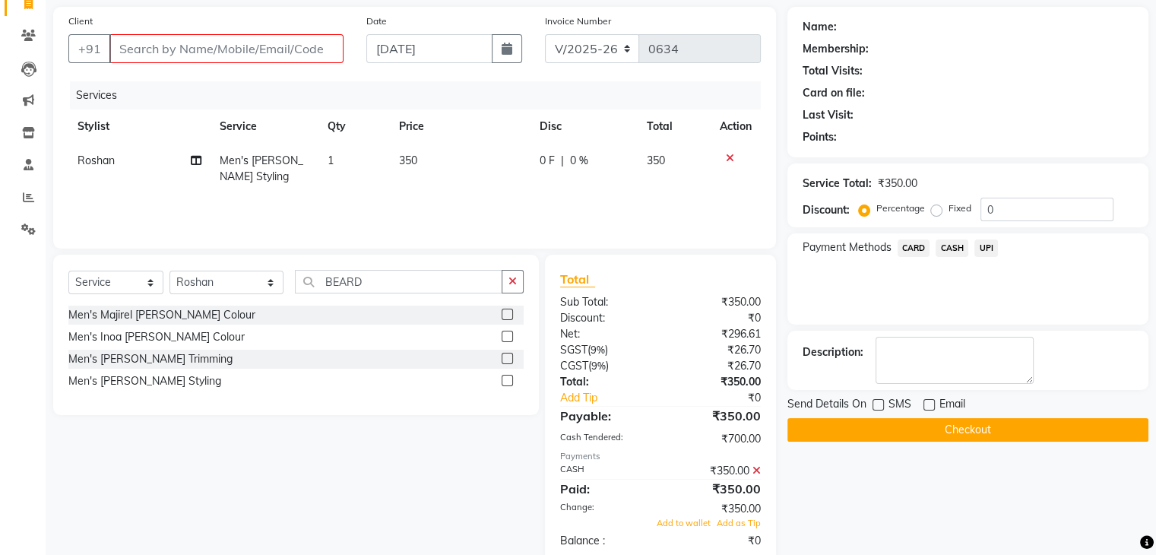
click at [847, 521] on div "Name: Membership: Total Visits: Card on file: Last Visit: Points: Service Total…" at bounding box center [973, 285] width 372 height 557
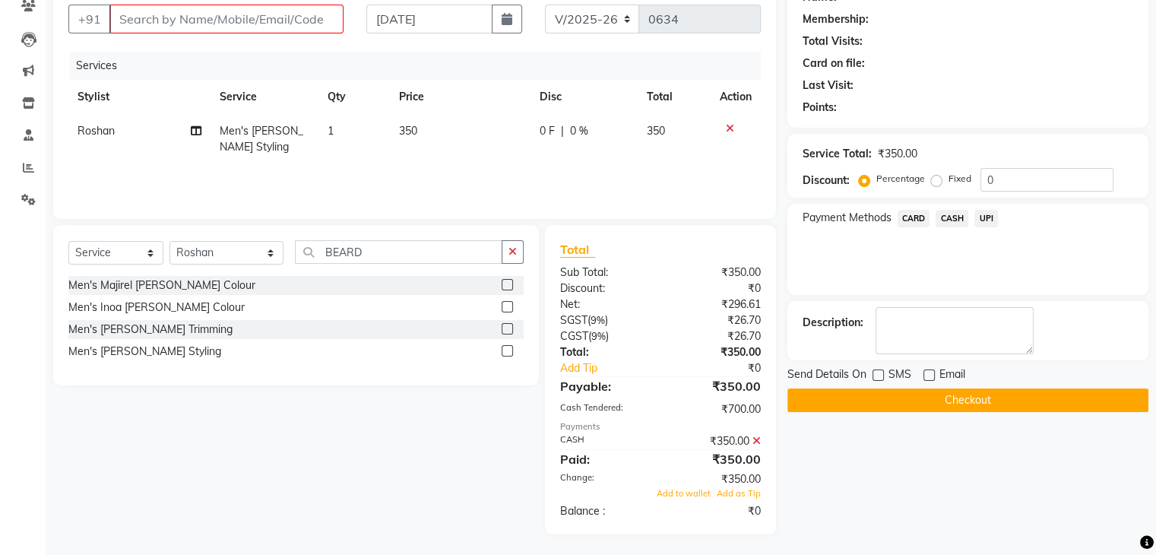
scroll to position [140, 0]
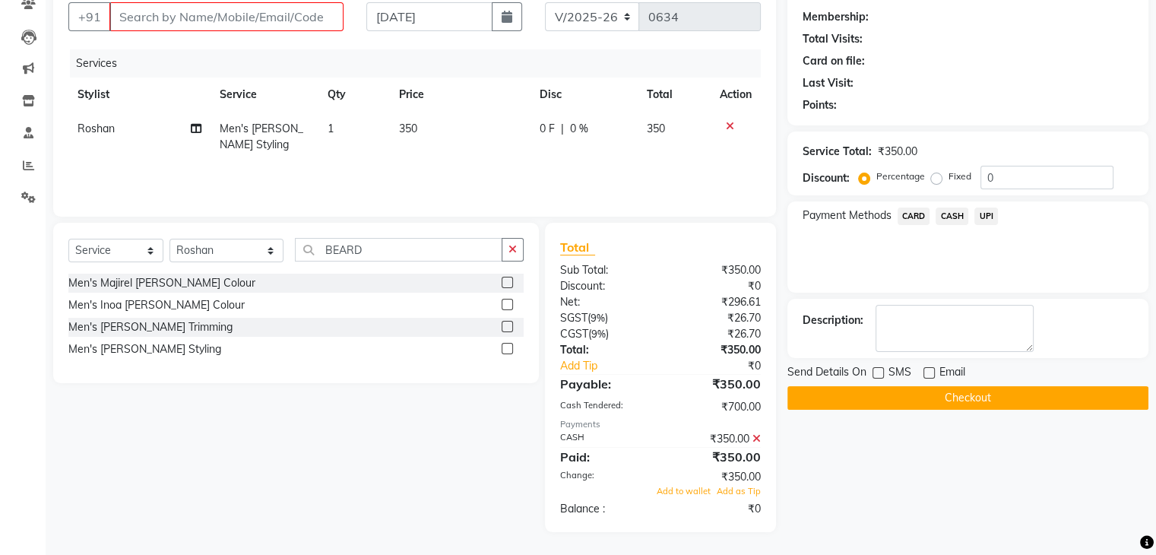
click at [755, 438] on icon at bounding box center [756, 438] width 8 height 11
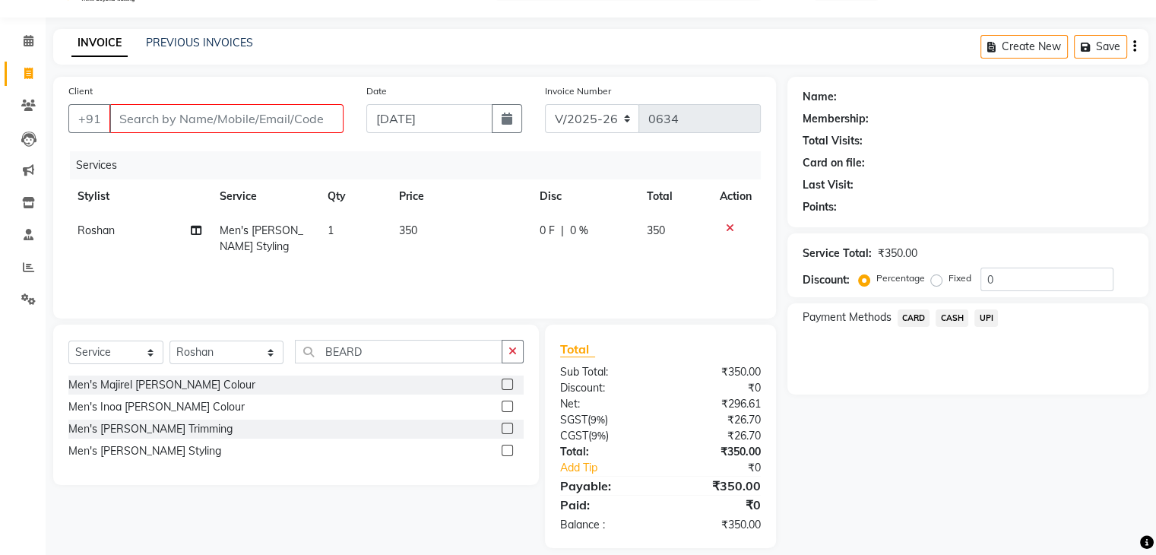
scroll to position [54, 0]
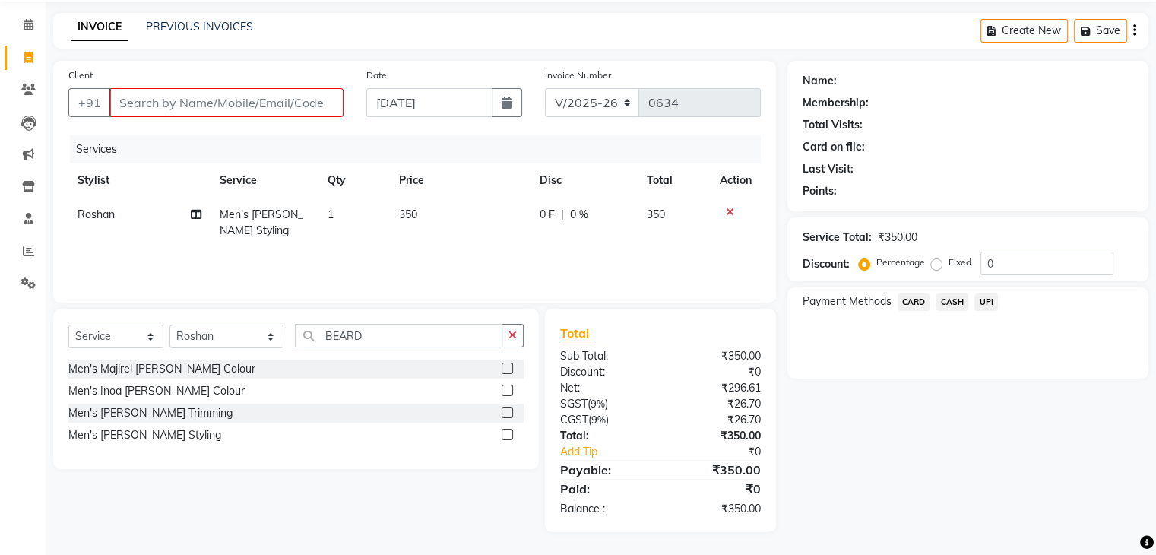
click at [948, 299] on span "CASH" at bounding box center [951, 301] width 33 height 17
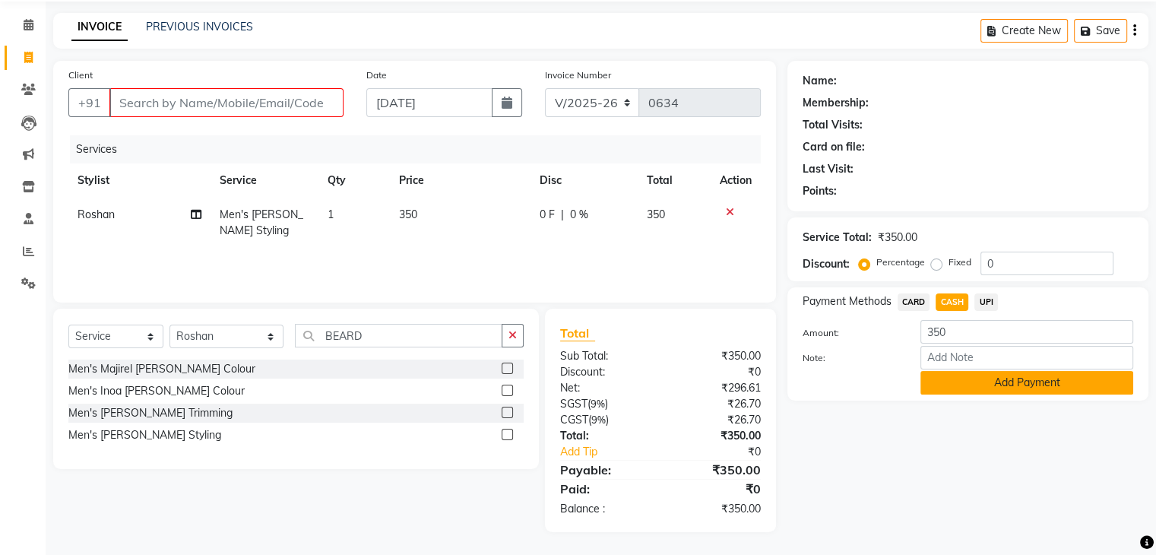
click at [991, 381] on button "Add Payment" at bounding box center [1026, 383] width 213 height 24
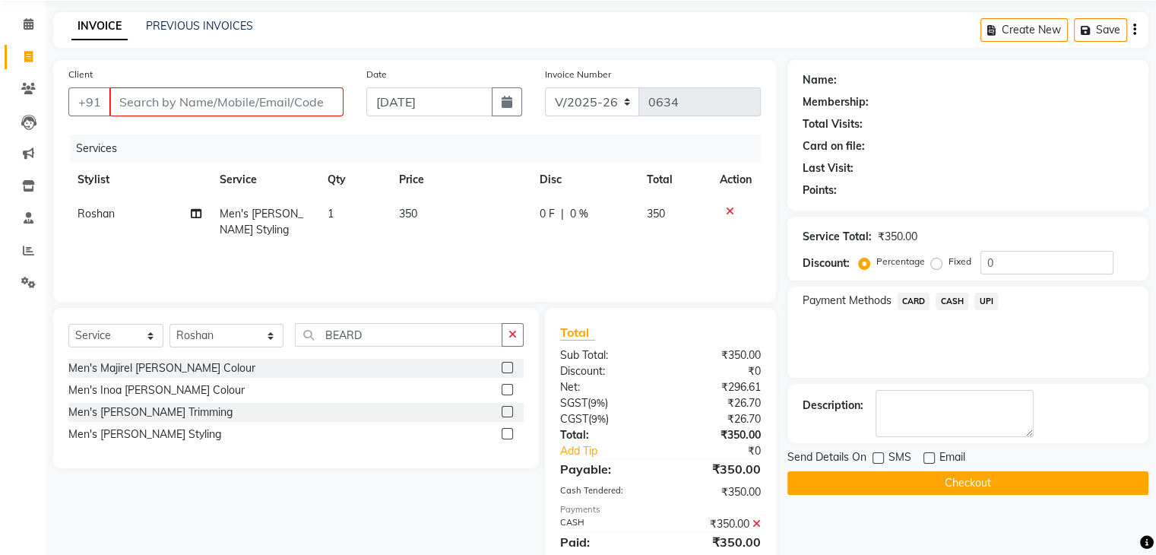
scroll to position [107, 0]
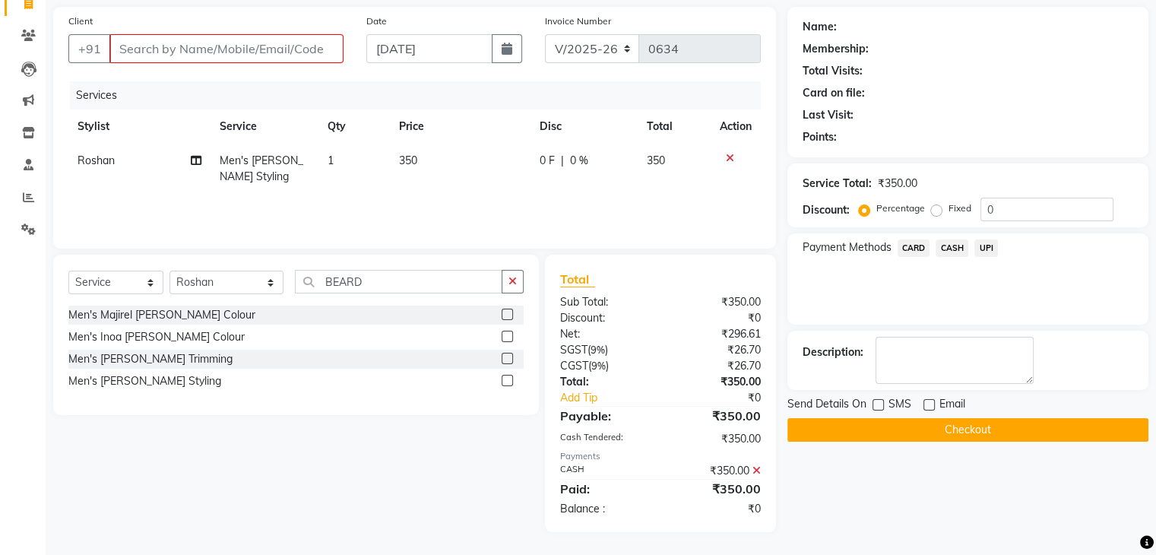
click at [755, 470] on icon at bounding box center [756, 470] width 8 height 11
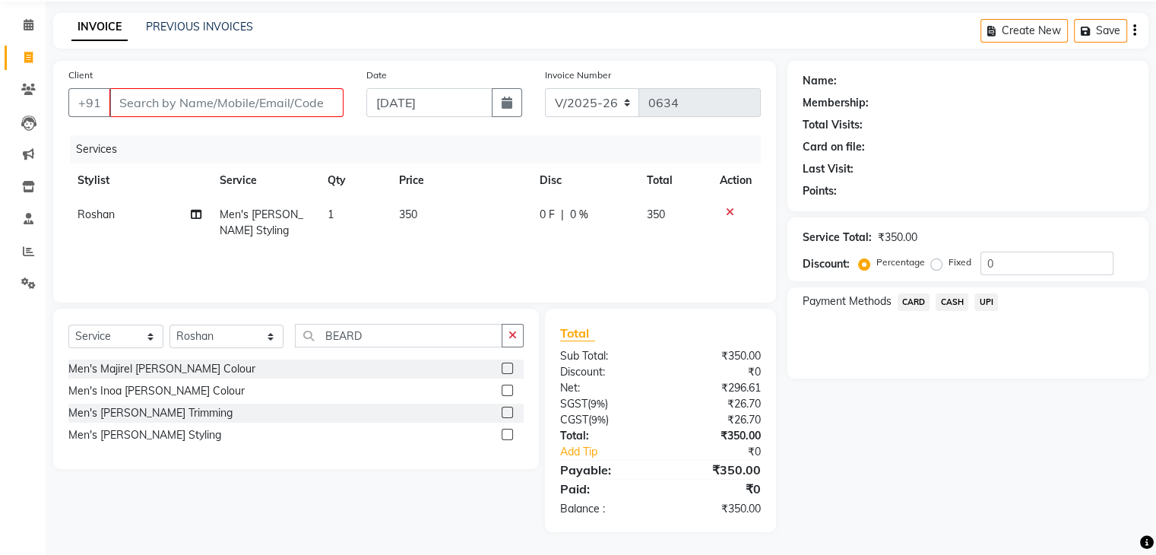
click at [730, 210] on icon at bounding box center [730, 212] width 8 height 11
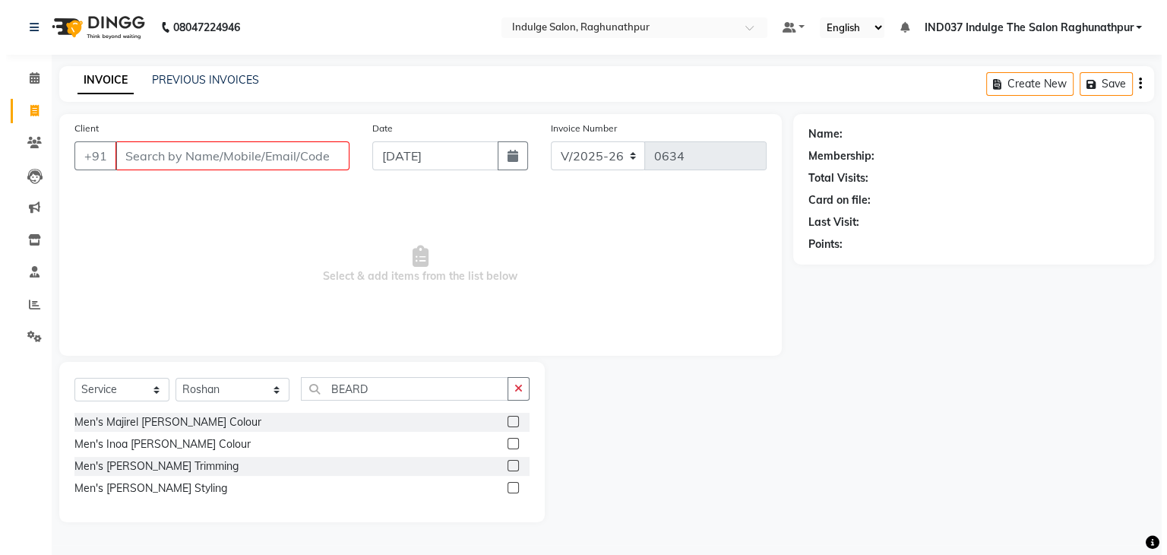
scroll to position [0, 0]
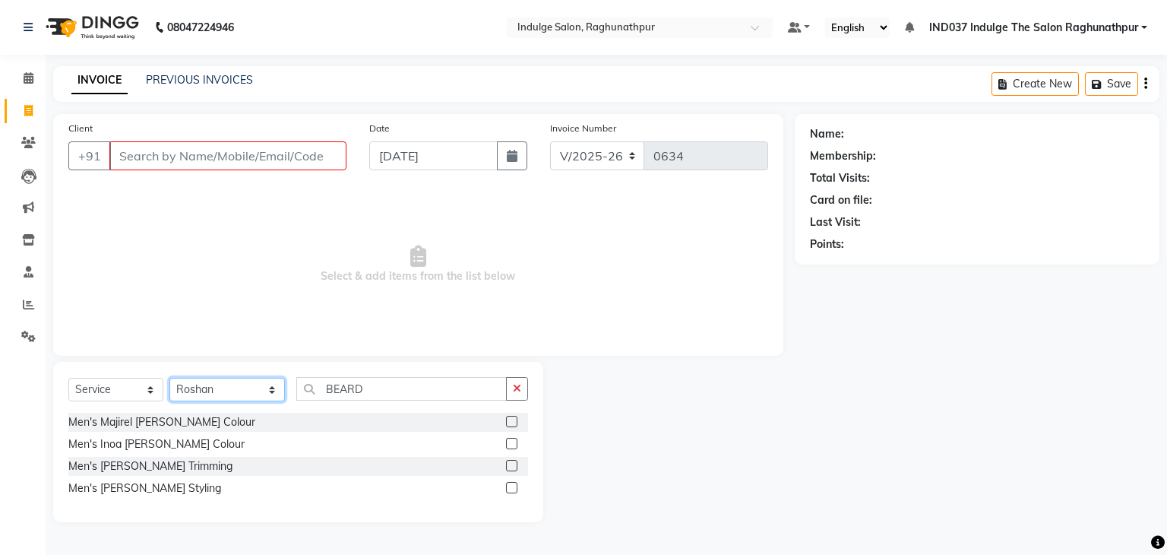
click at [271, 390] on select "Select Stylist [PERSON_NAME] Happy IND037 Indulge The Salon Raghunathpur [PERSO…" at bounding box center [227, 390] width 116 height 24
click at [459, 239] on span "Select & add items from the list below" at bounding box center [418, 264] width 700 height 152
click at [25, 146] on icon at bounding box center [28, 142] width 14 height 11
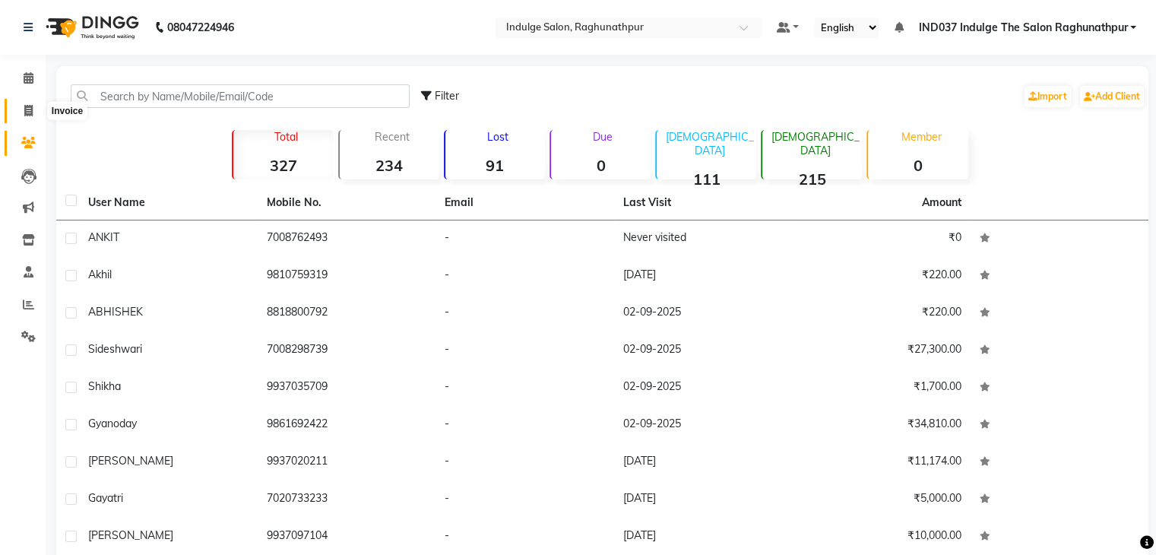
click at [31, 118] on span at bounding box center [28, 111] width 27 height 17
select select "service"
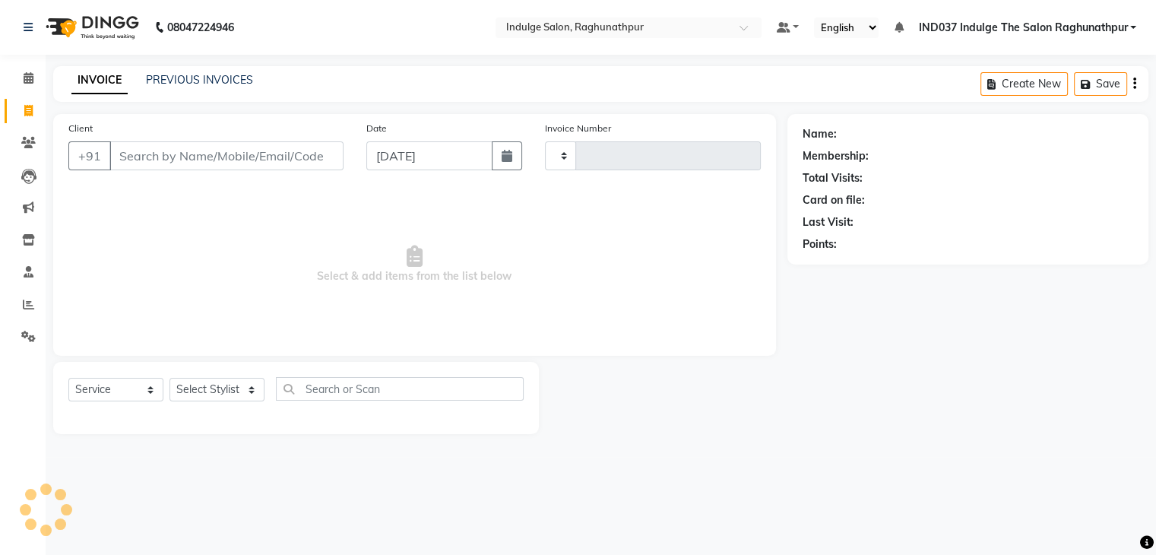
type input "0634"
select select "7475"
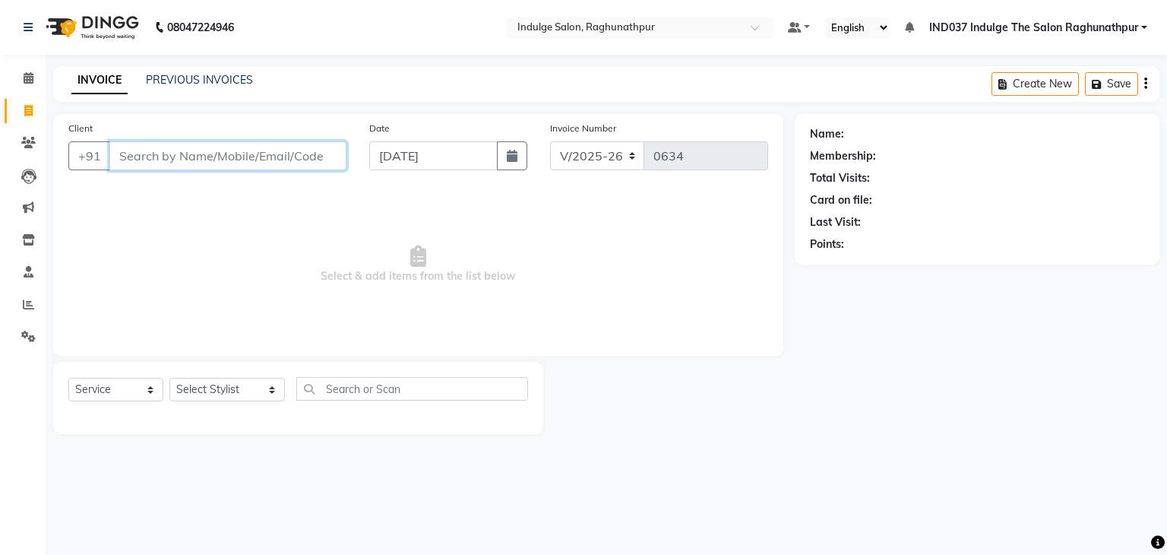
click at [276, 156] on input "Client" at bounding box center [227, 155] width 237 height 29
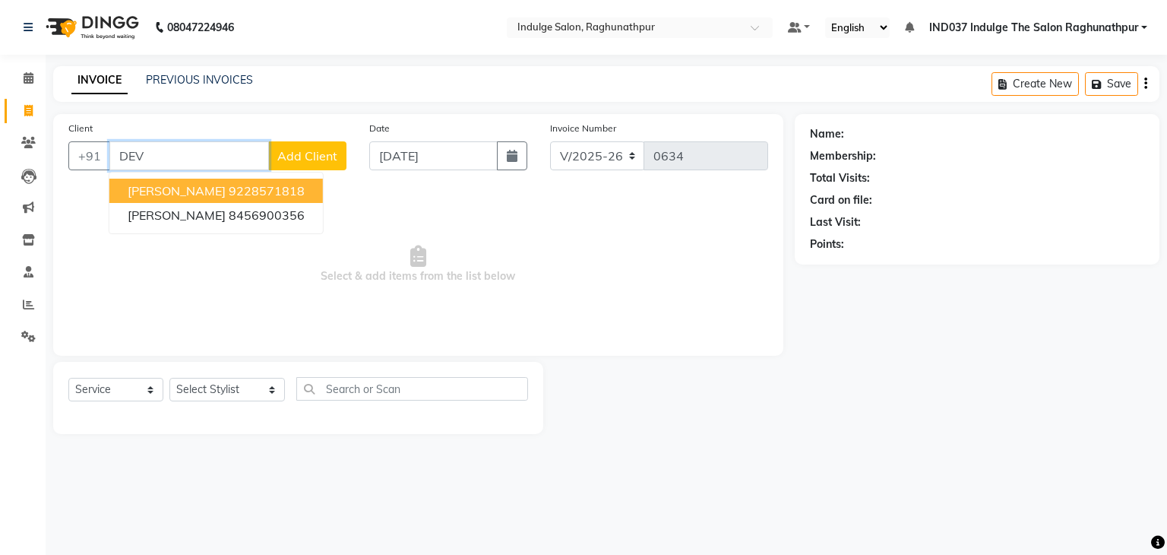
click at [214, 146] on input "DEV" at bounding box center [189, 155] width 160 height 29
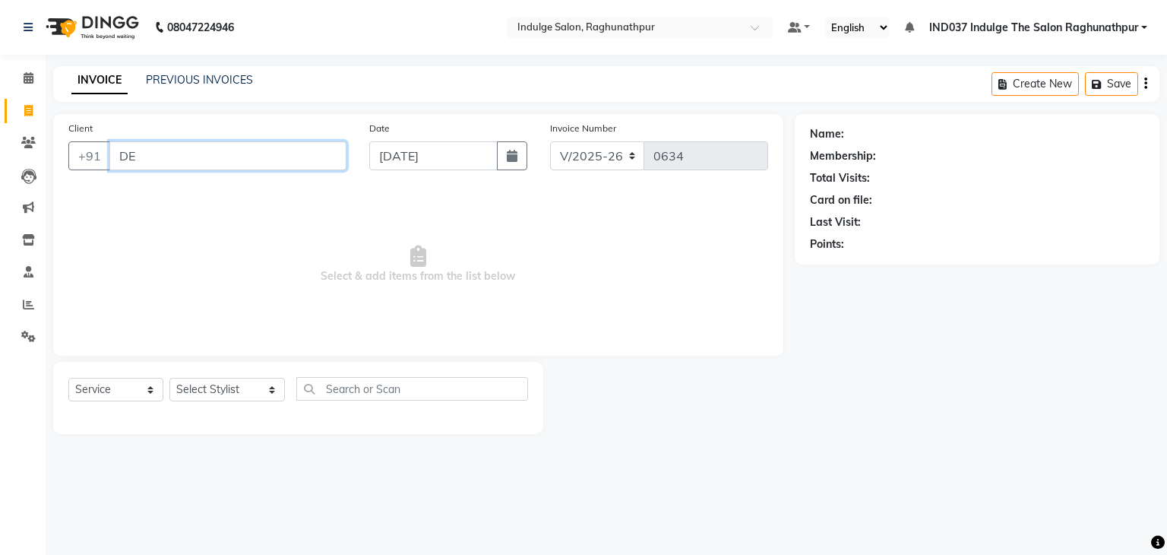
type input "D"
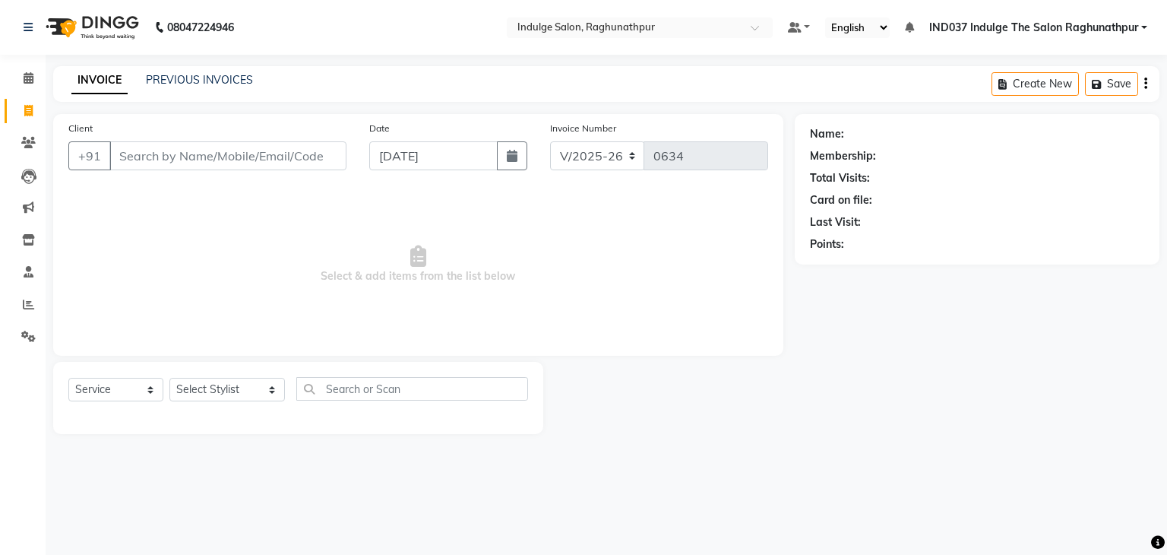
click at [144, 256] on span "Select & add items from the list below" at bounding box center [418, 264] width 700 height 152
click at [295, 153] on input "Client" at bounding box center [227, 155] width 237 height 29
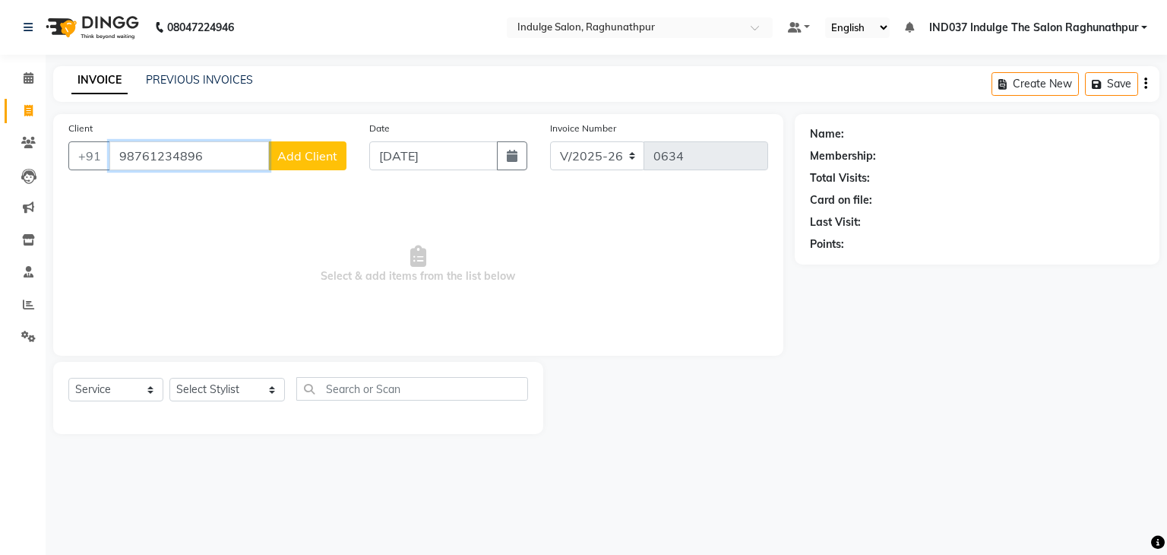
type input "98761234896"
click at [295, 153] on span "Add Client" at bounding box center [307, 155] width 60 height 15
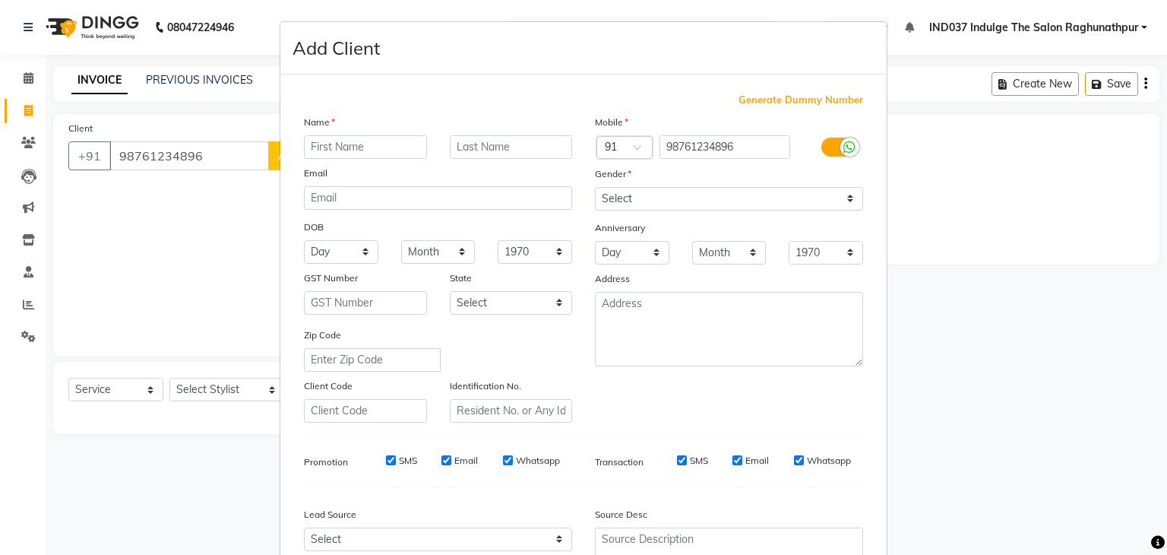
click at [391, 141] on input "text" at bounding box center [365, 147] width 123 height 24
click at [309, 145] on input "dev" at bounding box center [365, 147] width 123 height 24
type input "Dev"
drag, startPoint x: 848, startPoint y: 185, endPoint x: 844, endPoint y: 195, distance: 11.3
click at [844, 195] on div "Mobile Country Code × 91 98761234896 Gender Select [DEMOGRAPHIC_DATA] [DEMOGRAP…" at bounding box center [729, 268] width 291 height 309
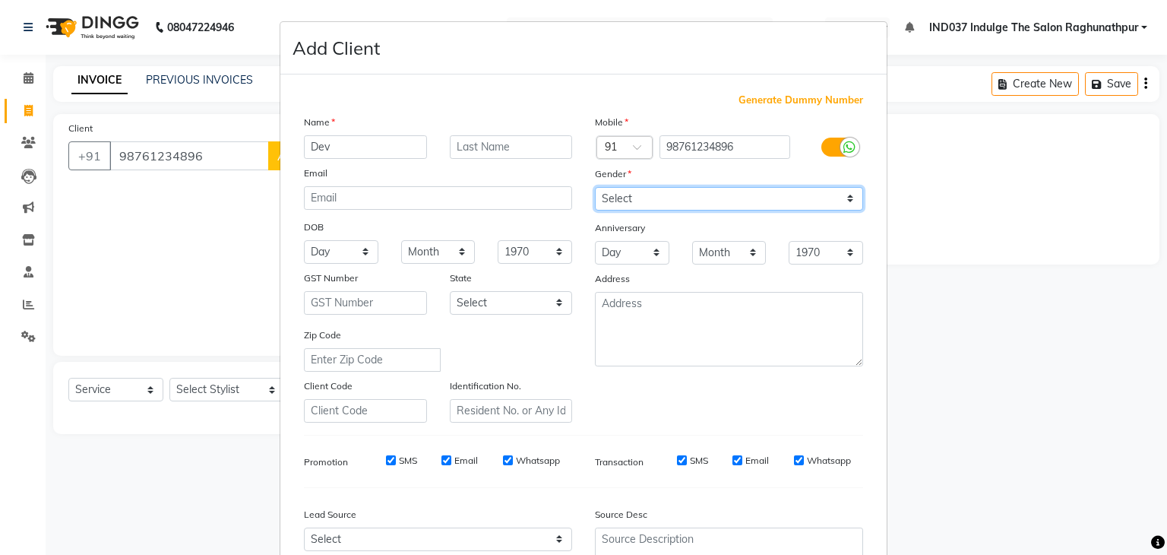
click at [844, 195] on select "Select [DEMOGRAPHIC_DATA] [DEMOGRAPHIC_DATA] Other Prefer Not To Say" at bounding box center [729, 199] width 268 height 24
select select "[DEMOGRAPHIC_DATA]"
click at [595, 188] on select "Select [DEMOGRAPHIC_DATA] [DEMOGRAPHIC_DATA] Other Prefer Not To Say" at bounding box center [729, 199] width 268 height 24
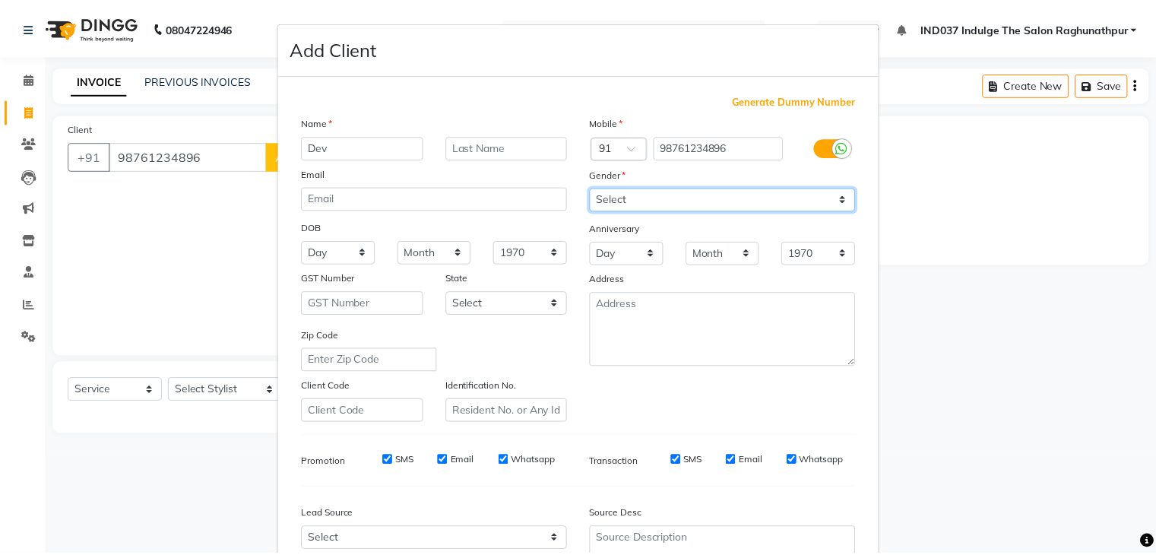
scroll to position [154, 0]
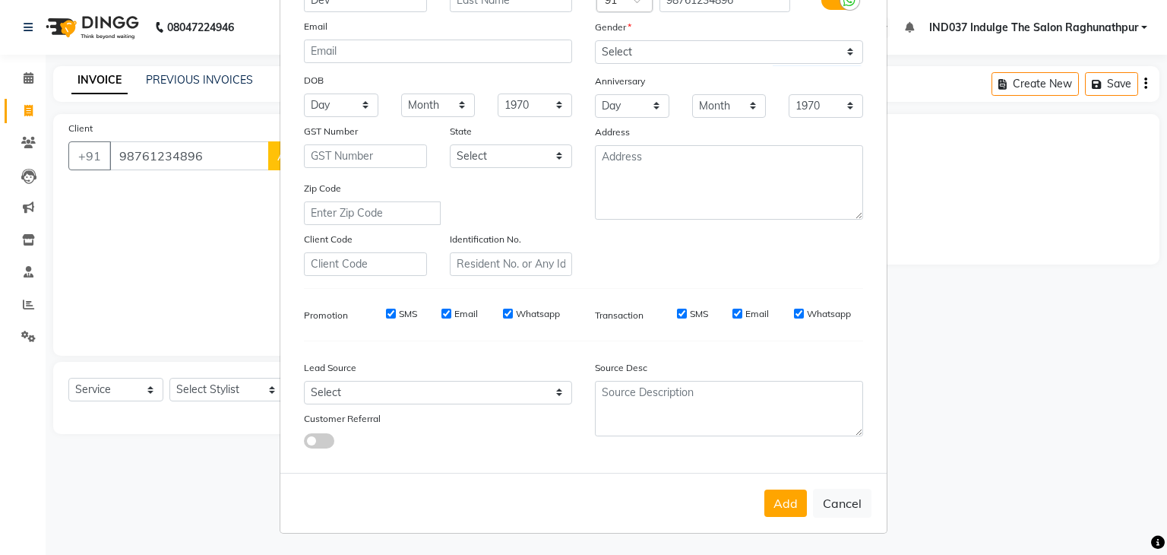
click at [443, 309] on input "Email" at bounding box center [447, 314] width 10 height 10
checkbox input "false"
click at [745, 311] on label "Email" at bounding box center [757, 314] width 24 height 14
click at [739, 311] on input "Email" at bounding box center [738, 314] width 10 height 10
checkbox input "false"
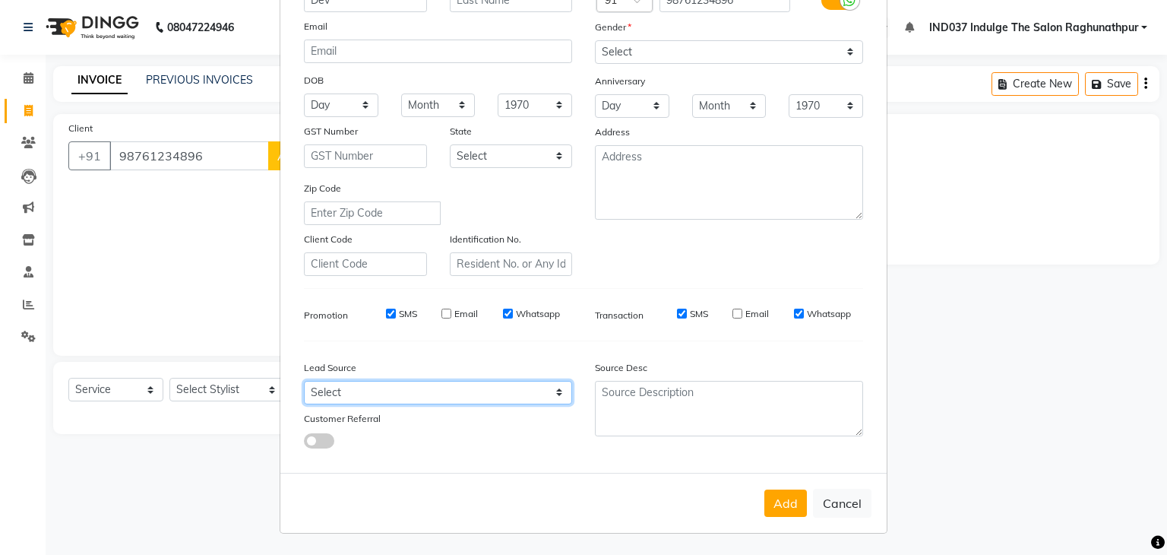
click at [559, 390] on select "Select Walk-in Referral Internet Friend Word of Mouth Advertisement Facebook Ju…" at bounding box center [438, 393] width 268 height 24
select select "50886"
click at [304, 381] on select "Select Walk-in Referral Internet Friend Word of Mouth Advertisement Facebook Ju…" at bounding box center [438, 393] width 268 height 24
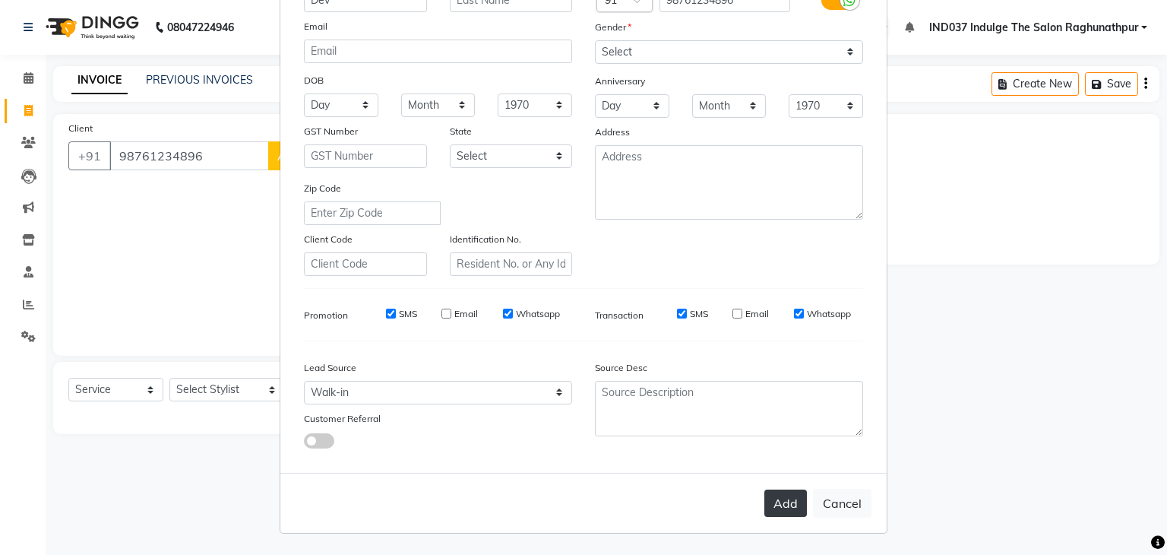
click at [786, 504] on button "Add" at bounding box center [785, 502] width 43 height 27
select select
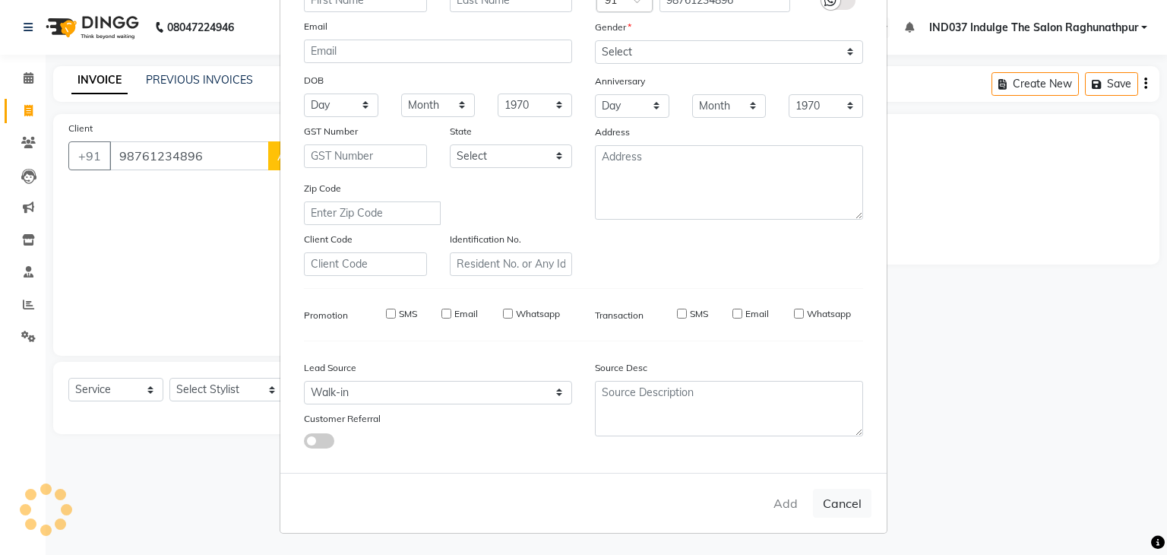
select select
checkbox input "false"
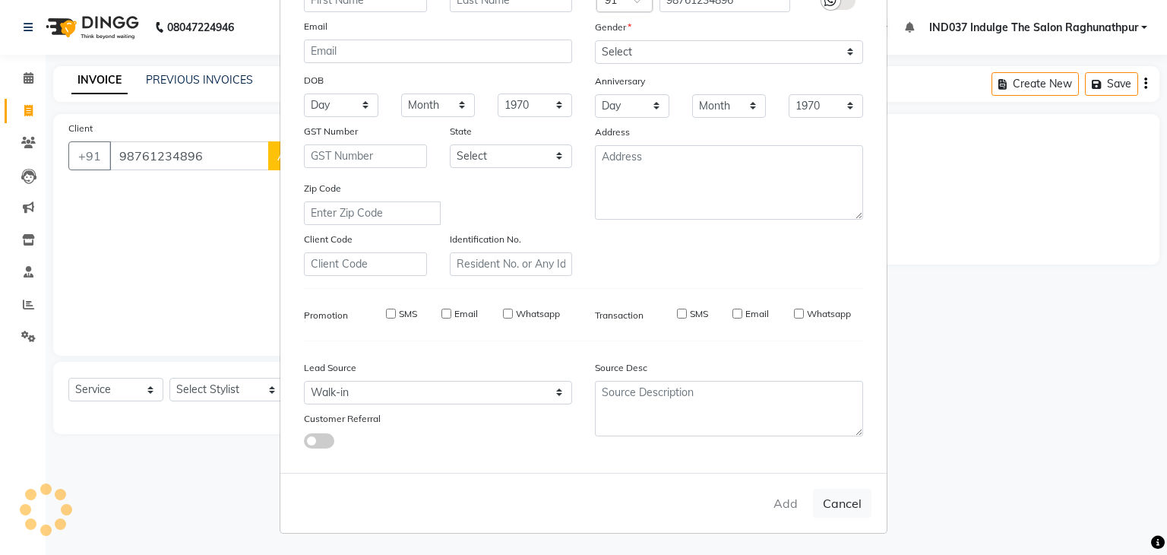
checkbox input "false"
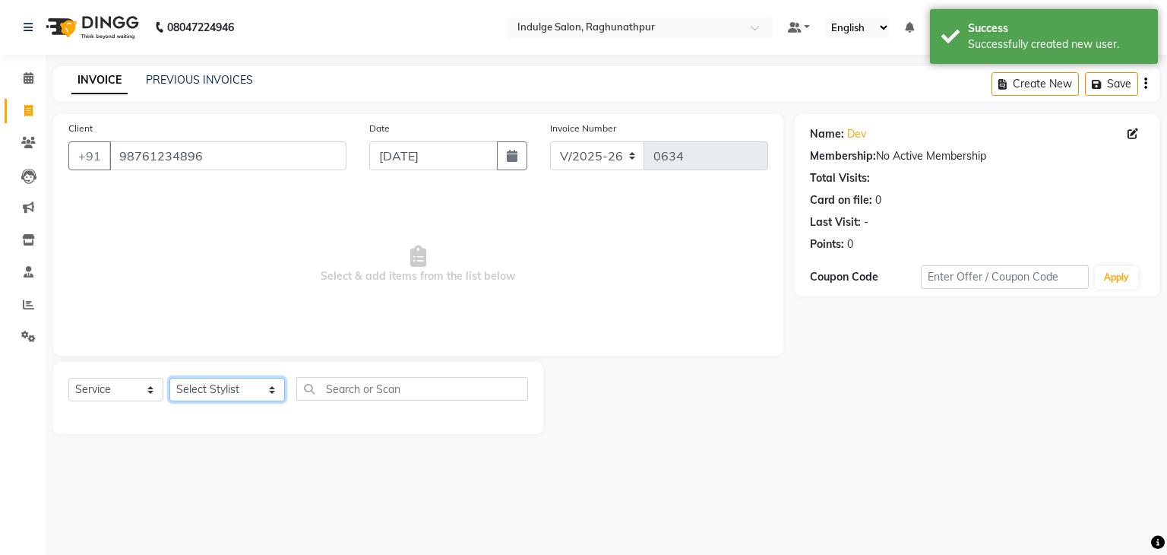
click at [276, 393] on select "Select Stylist [PERSON_NAME] Happy IND037 Indulge The Salon Raghunathpur [PERSO…" at bounding box center [227, 390] width 116 height 24
select select "66313"
click at [169, 378] on select "Select Stylist [PERSON_NAME] Happy IND037 Indulge The Salon Raghunathpur [PERSO…" at bounding box center [227, 390] width 116 height 24
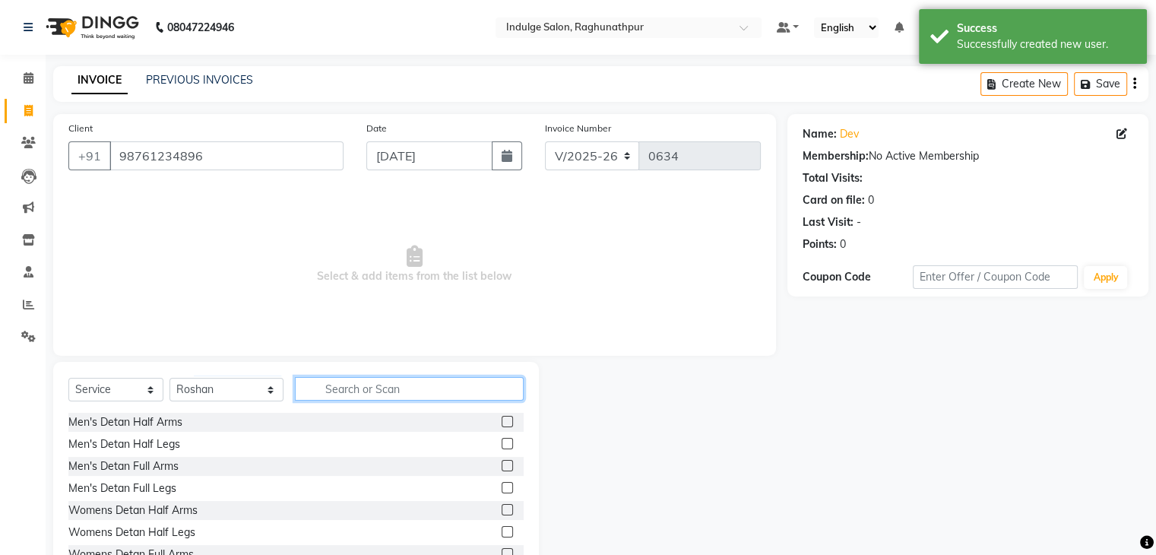
click at [441, 391] on input "text" at bounding box center [409, 389] width 228 height 24
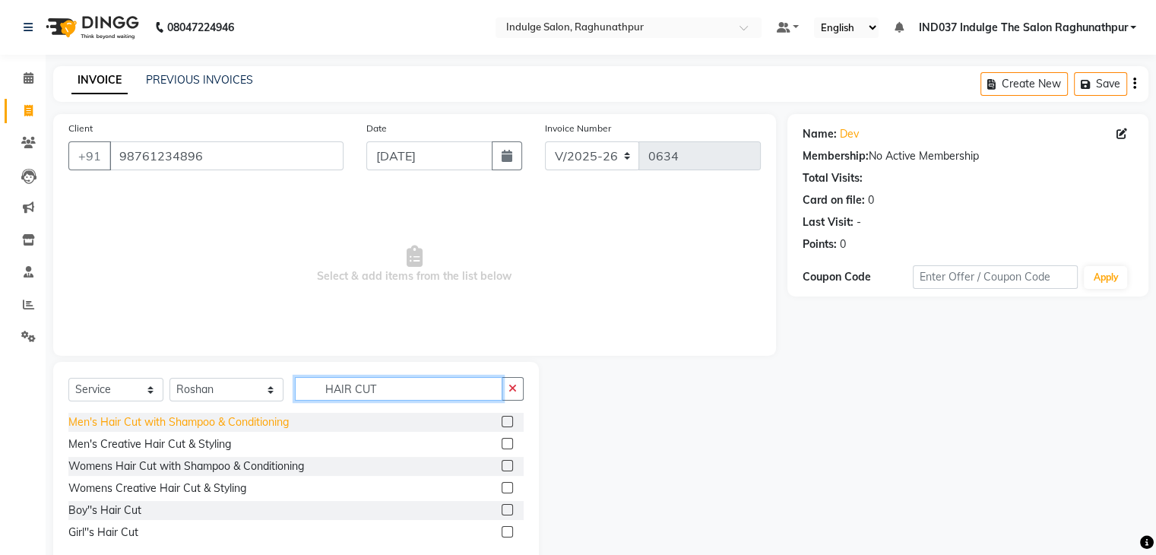
type input "HAIR CUT"
click at [272, 419] on div "Men's Hair Cut with Shampoo & Conditioning" at bounding box center [178, 422] width 220 height 16
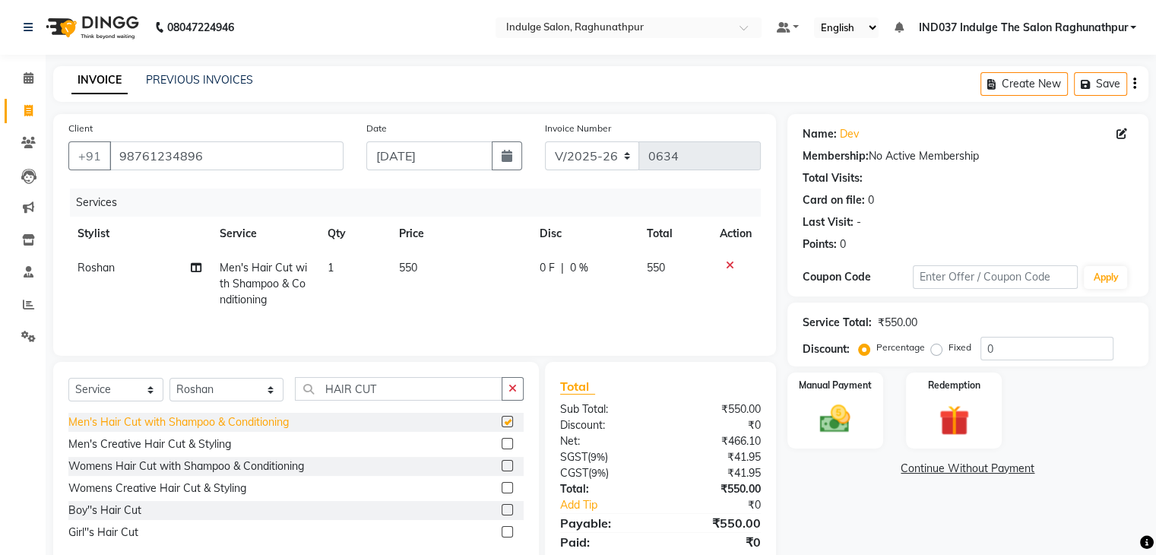
checkbox input "false"
click at [856, 423] on img at bounding box center [834, 419] width 51 height 36
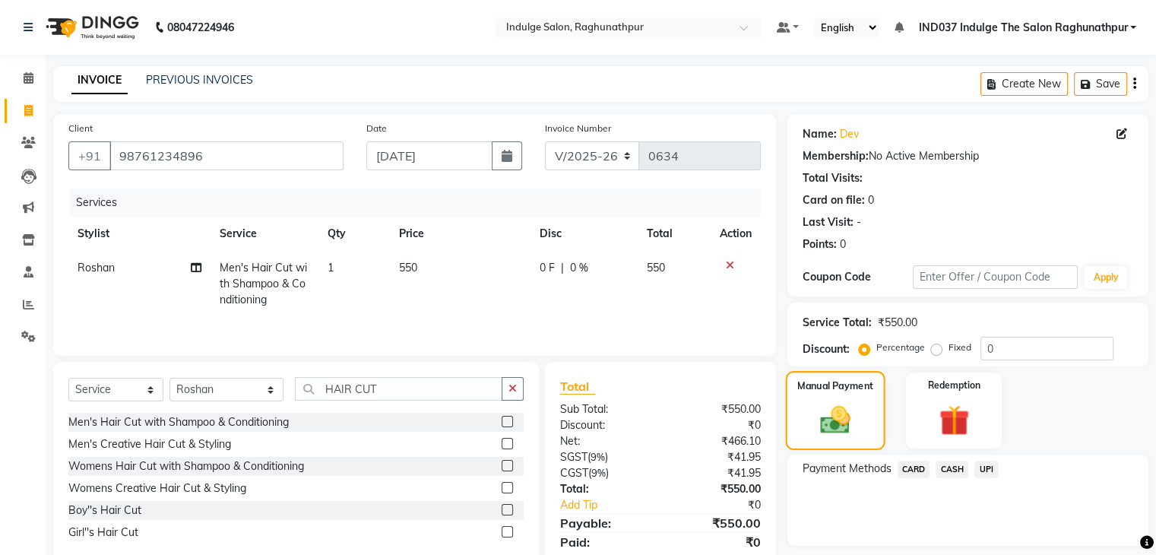
scroll to position [54, 0]
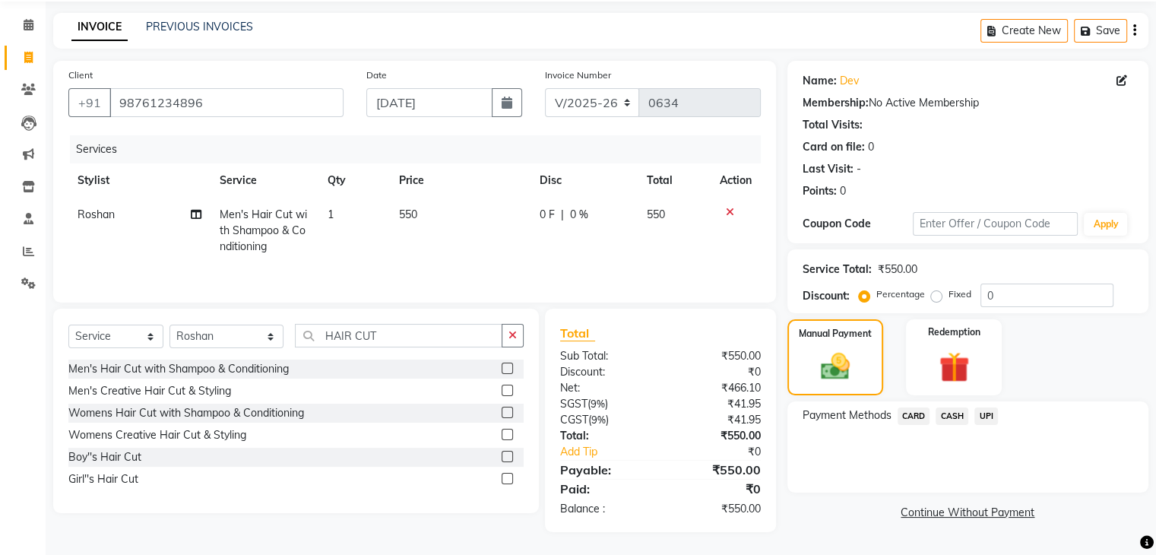
click at [986, 414] on span "UPI" at bounding box center [986, 415] width 24 height 17
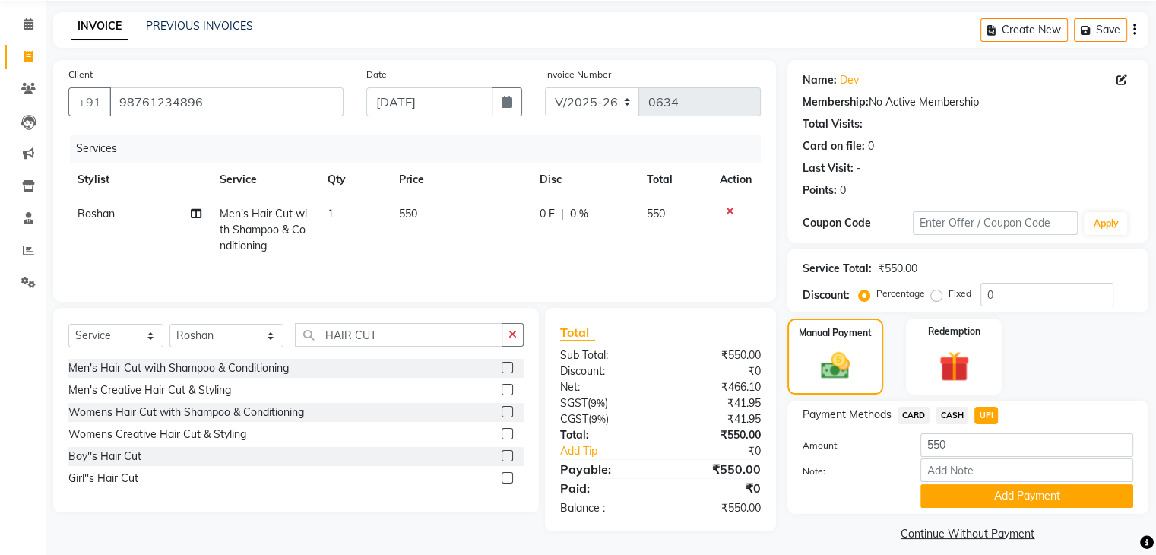
scroll to position [68, 0]
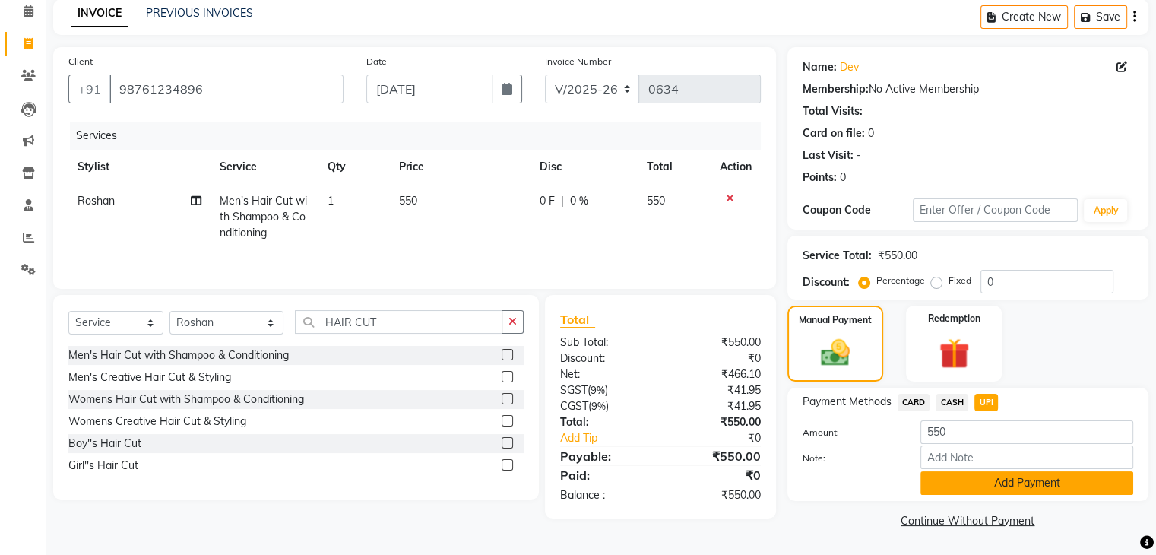
click at [995, 483] on button "Add Payment" at bounding box center [1026, 483] width 213 height 24
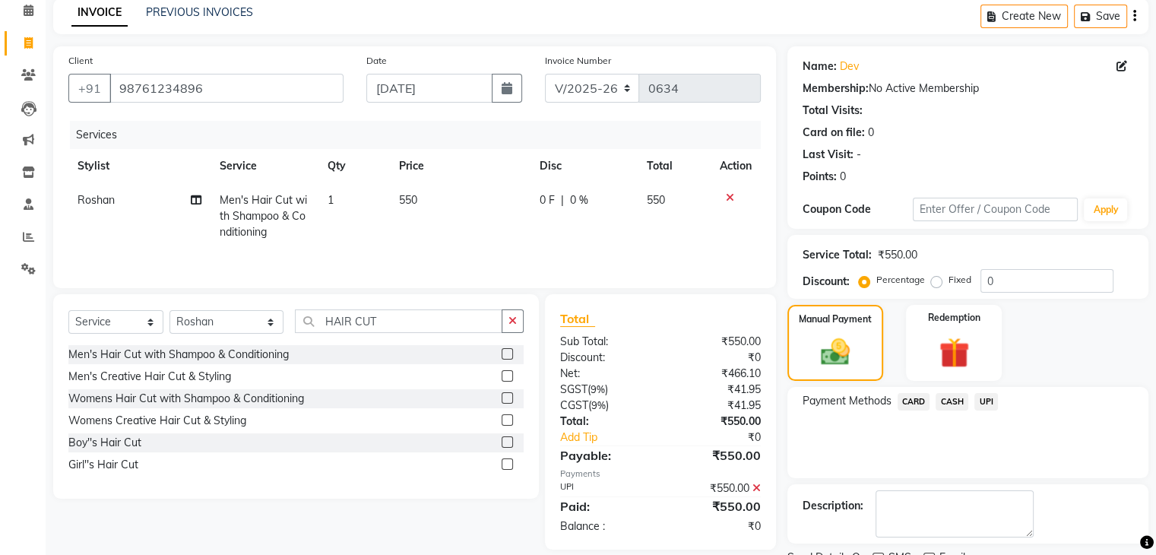
scroll to position [130, 0]
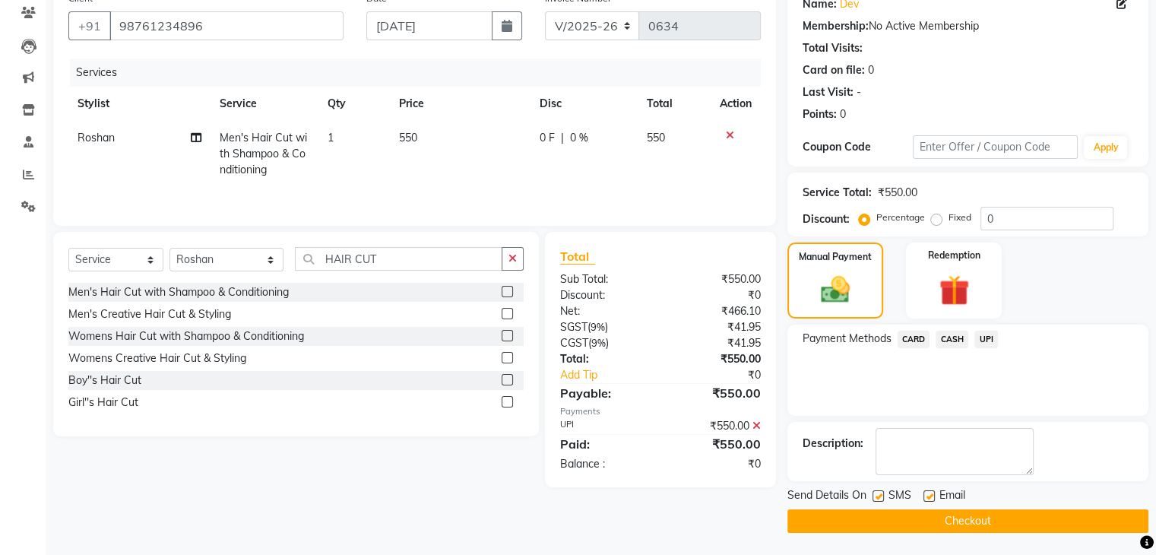
click at [926, 496] on label at bounding box center [928, 495] width 11 height 11
click at [926, 496] on input "checkbox" at bounding box center [928, 497] width 10 height 10
checkbox input "false"
click at [876, 495] on label at bounding box center [877, 495] width 11 height 11
click at [876, 495] on input "checkbox" at bounding box center [877, 497] width 10 height 10
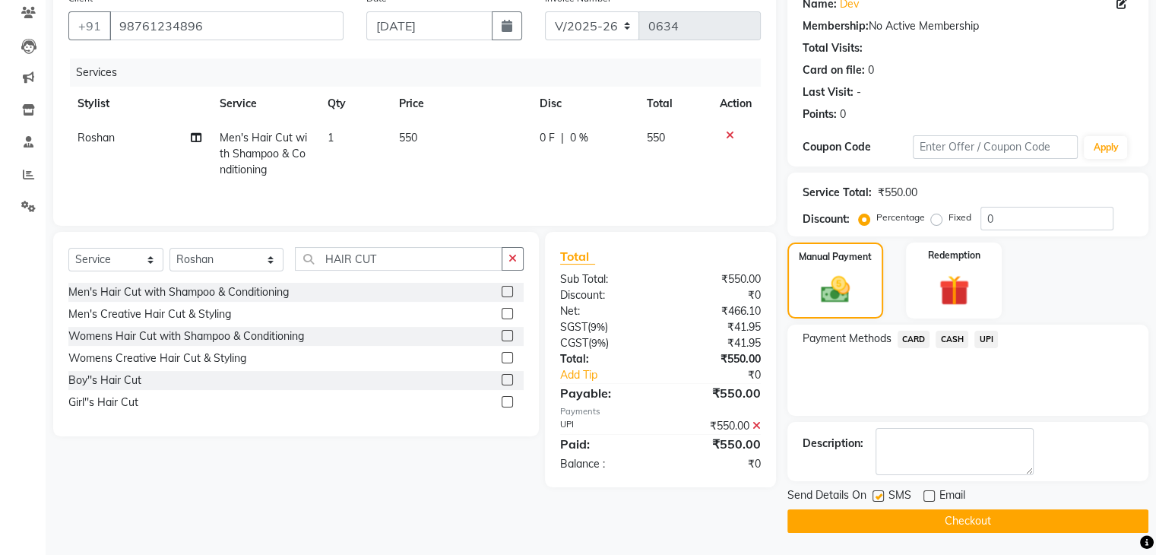
checkbox input "false"
click at [939, 516] on button "Checkout" at bounding box center [967, 521] width 361 height 24
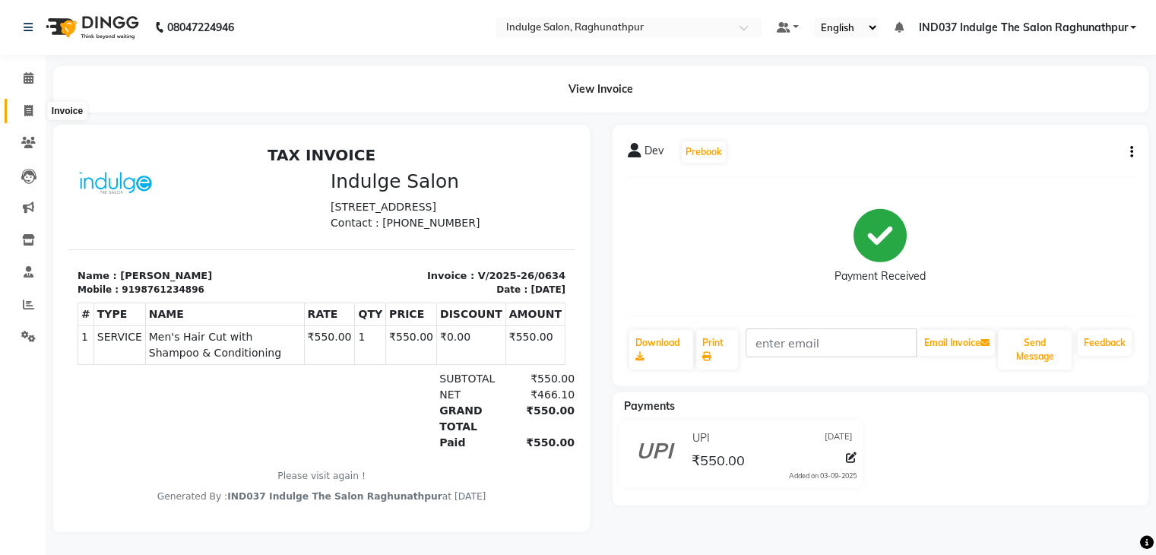
click at [35, 108] on span at bounding box center [28, 111] width 27 height 17
select select "7475"
select select "service"
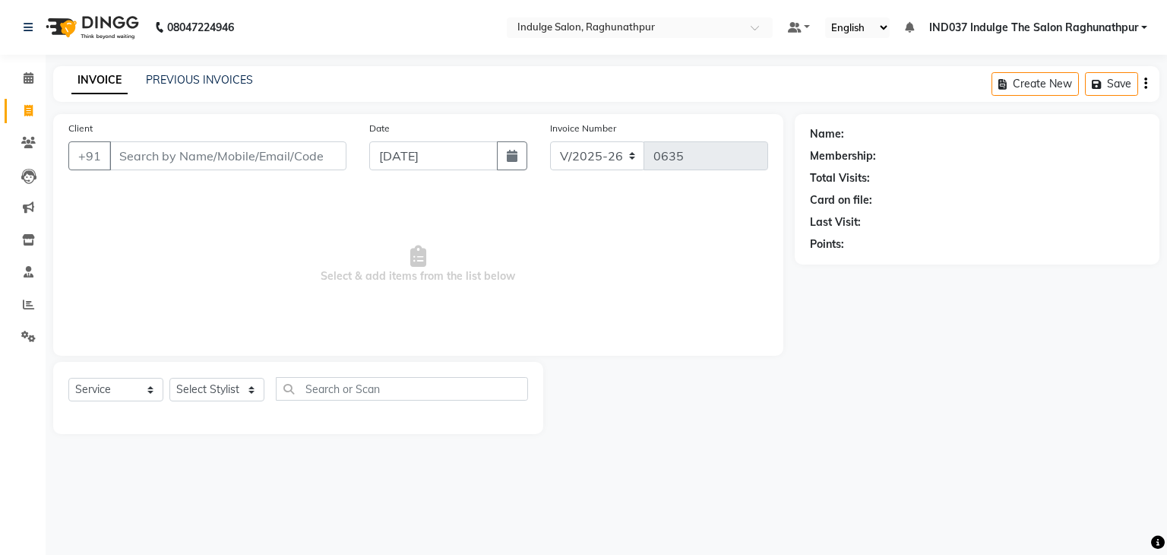
click at [179, 150] on input "Client" at bounding box center [227, 155] width 237 height 29
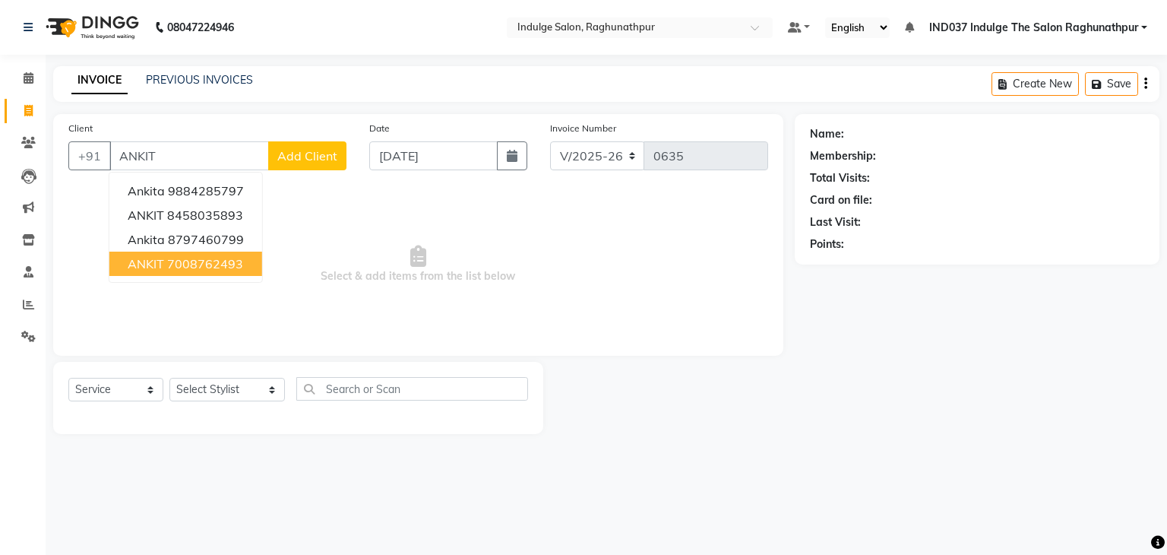
click at [185, 265] on ngb-highlight "7008762493" at bounding box center [205, 263] width 76 height 15
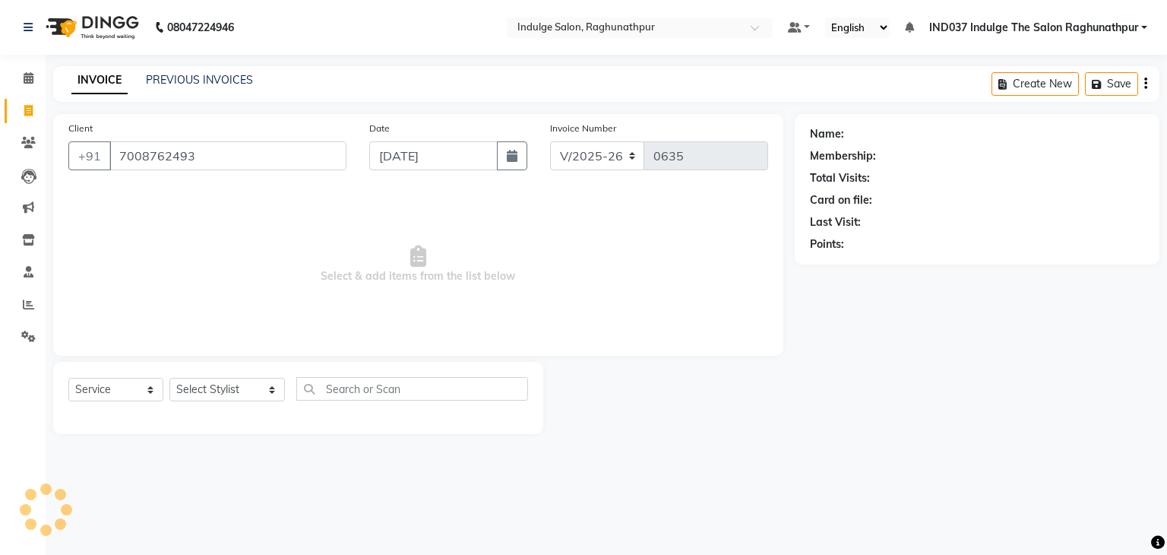
type input "7008762493"
drag, startPoint x: 519, startPoint y: 351, endPoint x: 294, endPoint y: 341, distance: 225.2
click at [294, 341] on div "Client [PHONE_NUMBER] Date [DATE] Invoice Number V/2025 V/[PHONE_NUMBER] Select…" at bounding box center [418, 235] width 730 height 242
click at [179, 252] on span "Select & add items from the list below" at bounding box center [418, 264] width 700 height 152
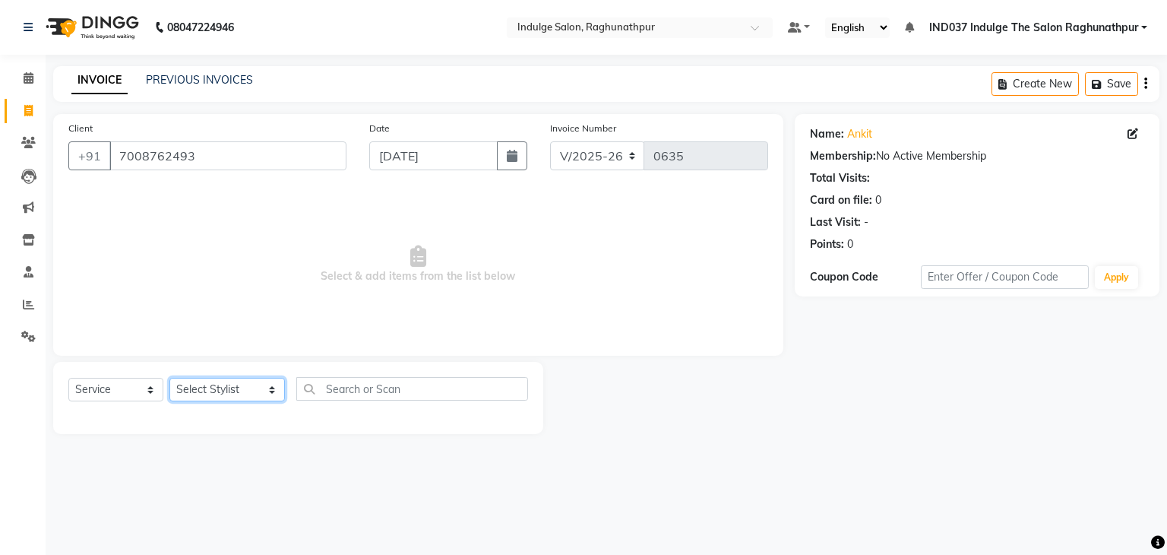
click at [285, 394] on select "Select Stylist [PERSON_NAME] Happy IND037 Indulge The Salon Raghunathpur [PERSO…" at bounding box center [227, 390] width 116 height 24
select select "66313"
click at [169, 378] on select "Select Stylist [PERSON_NAME] Happy IND037 Indulge The Salon Raghunathpur [PERSO…" at bounding box center [227, 390] width 116 height 24
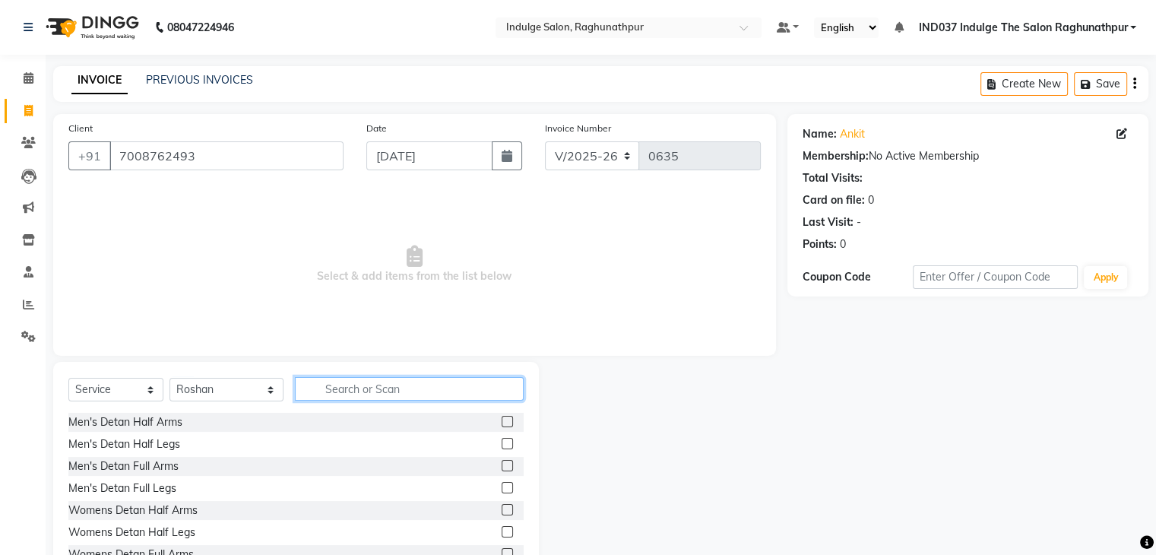
click at [390, 391] on input "text" at bounding box center [409, 389] width 228 height 24
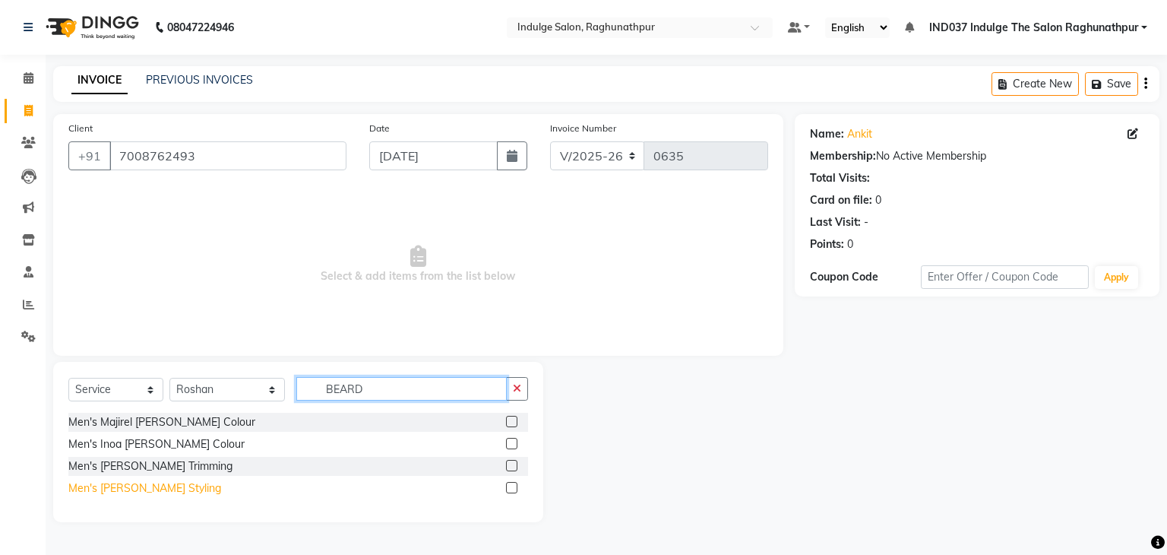
type input "BEARD"
click at [132, 489] on div "Men's [PERSON_NAME] Styling" at bounding box center [144, 488] width 153 height 16
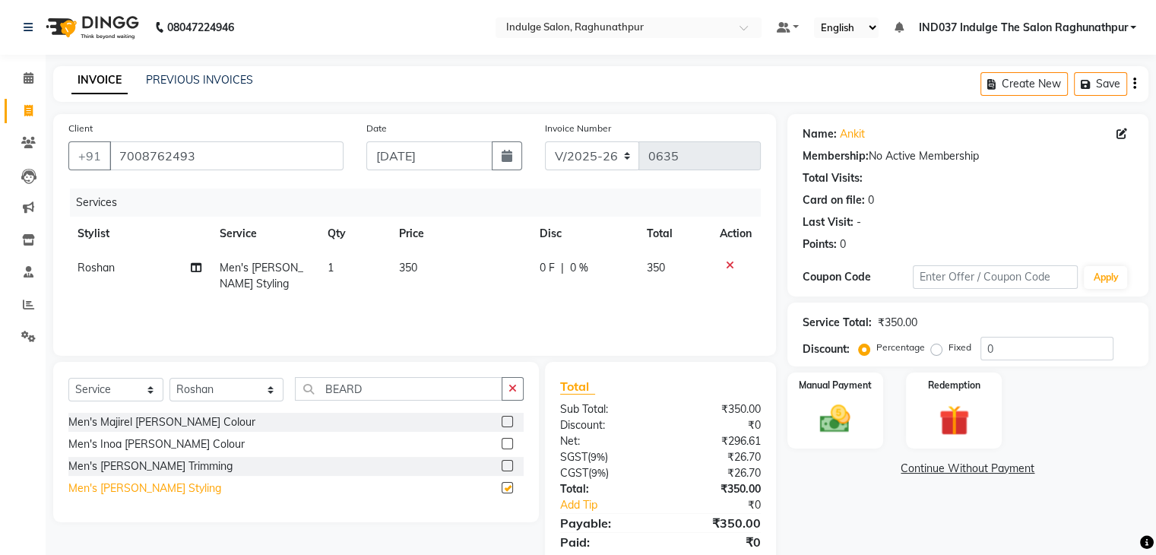
checkbox input "false"
click at [849, 425] on img at bounding box center [834, 419] width 51 height 36
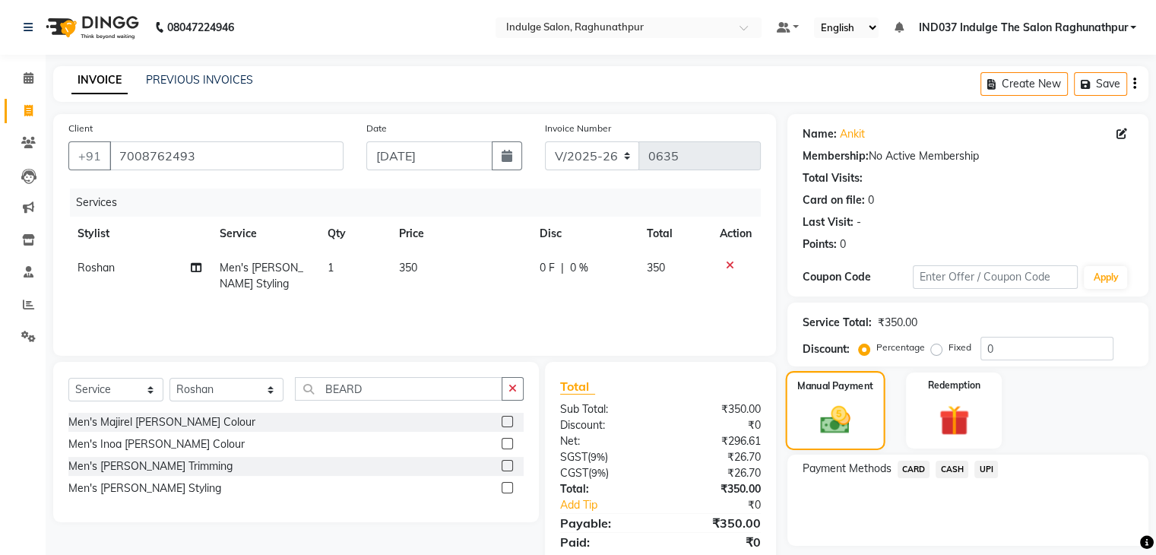
scroll to position [54, 0]
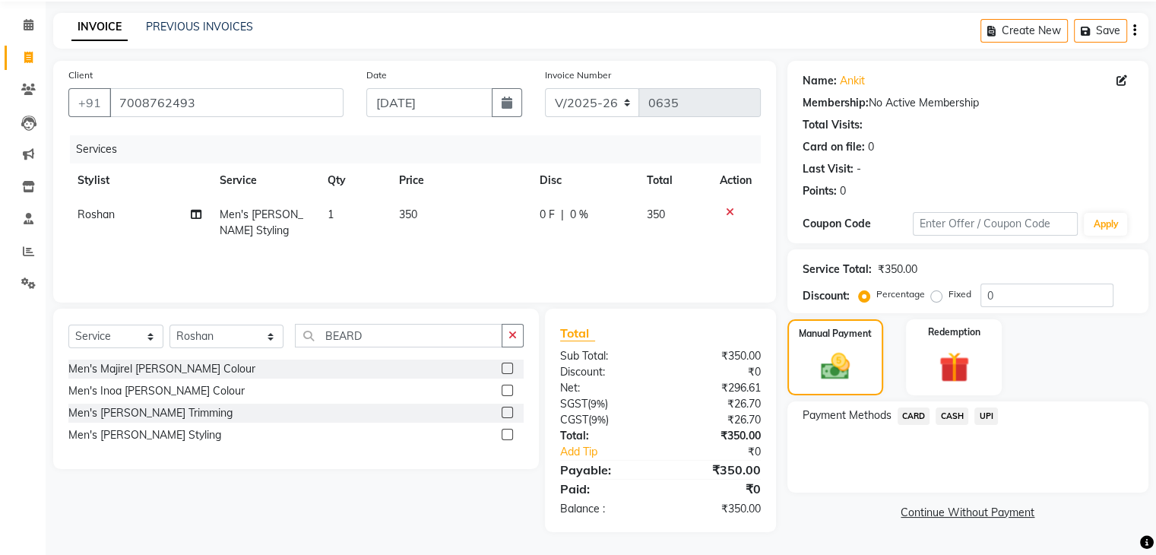
click at [947, 414] on span "CASH" at bounding box center [951, 415] width 33 height 17
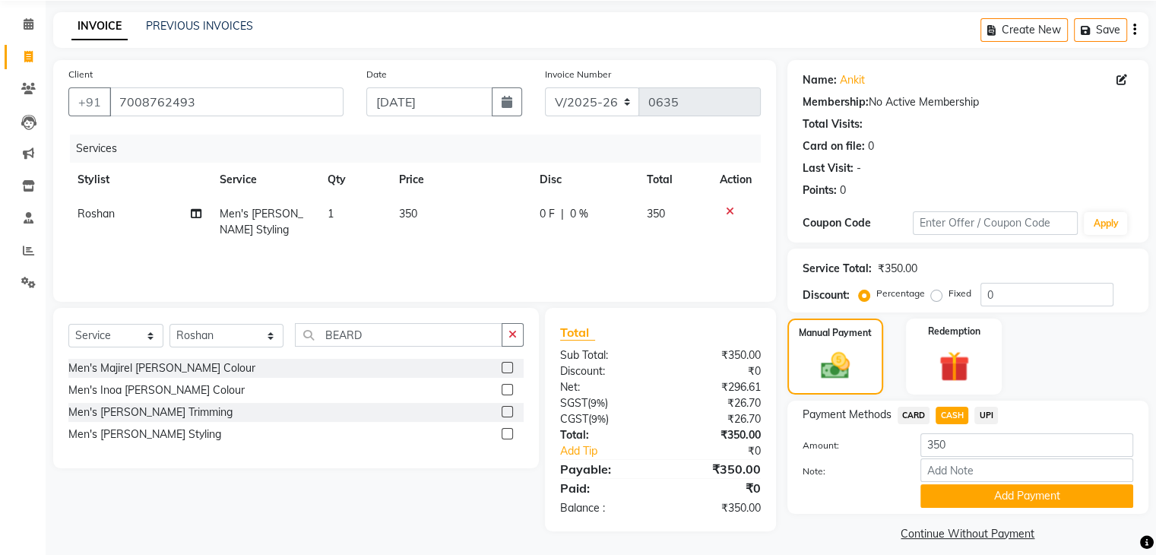
scroll to position [68, 0]
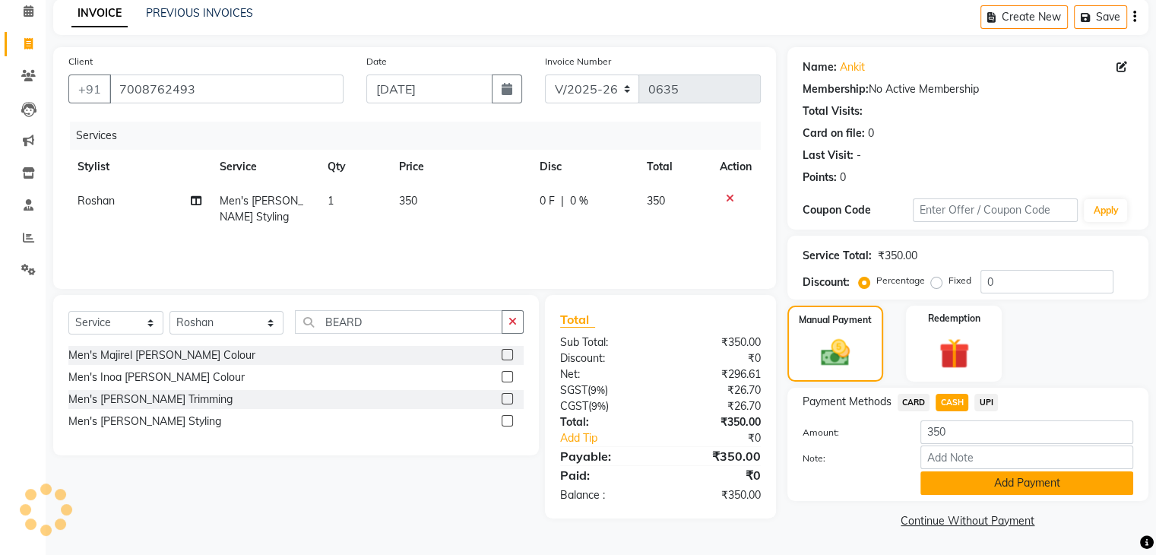
click at [1002, 482] on button "Add Payment" at bounding box center [1026, 483] width 213 height 24
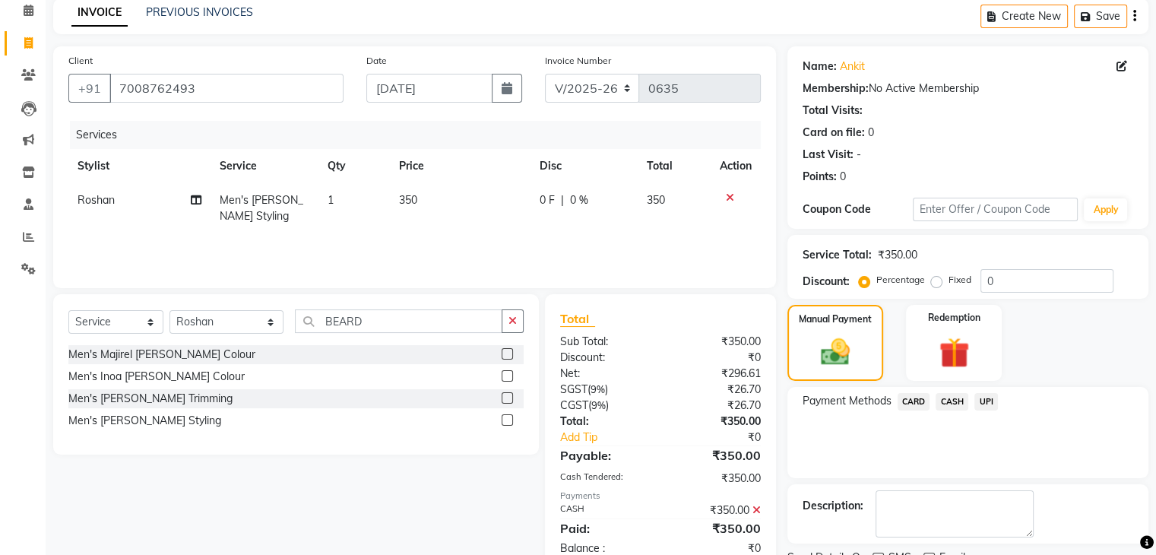
scroll to position [130, 0]
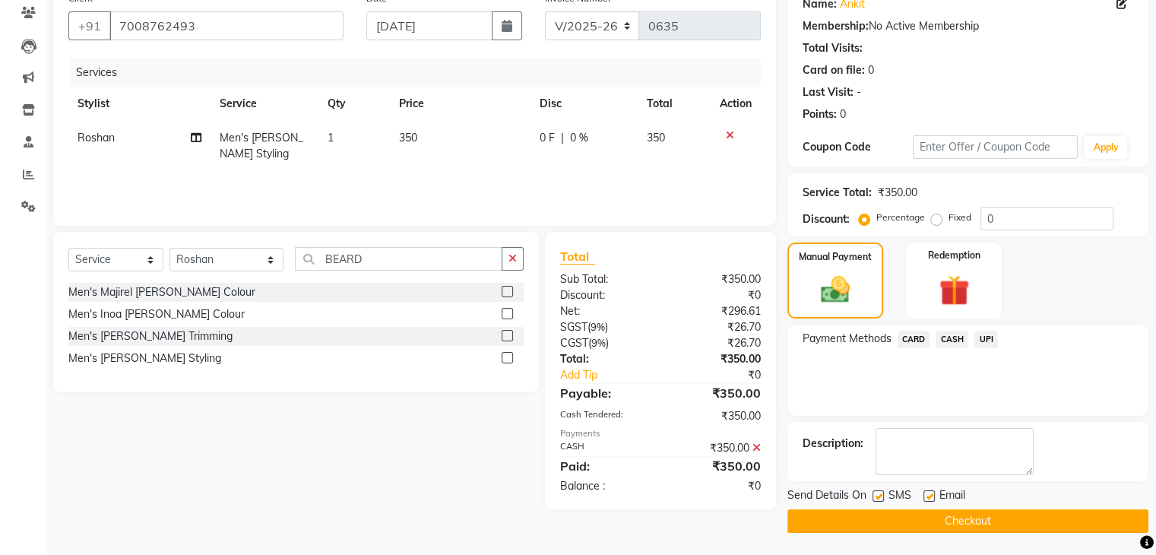
click at [930, 491] on label at bounding box center [928, 495] width 11 height 11
click at [930, 492] on input "checkbox" at bounding box center [928, 497] width 10 height 10
checkbox input "false"
click at [880, 493] on label at bounding box center [877, 495] width 11 height 11
click at [880, 493] on input "checkbox" at bounding box center [877, 497] width 10 height 10
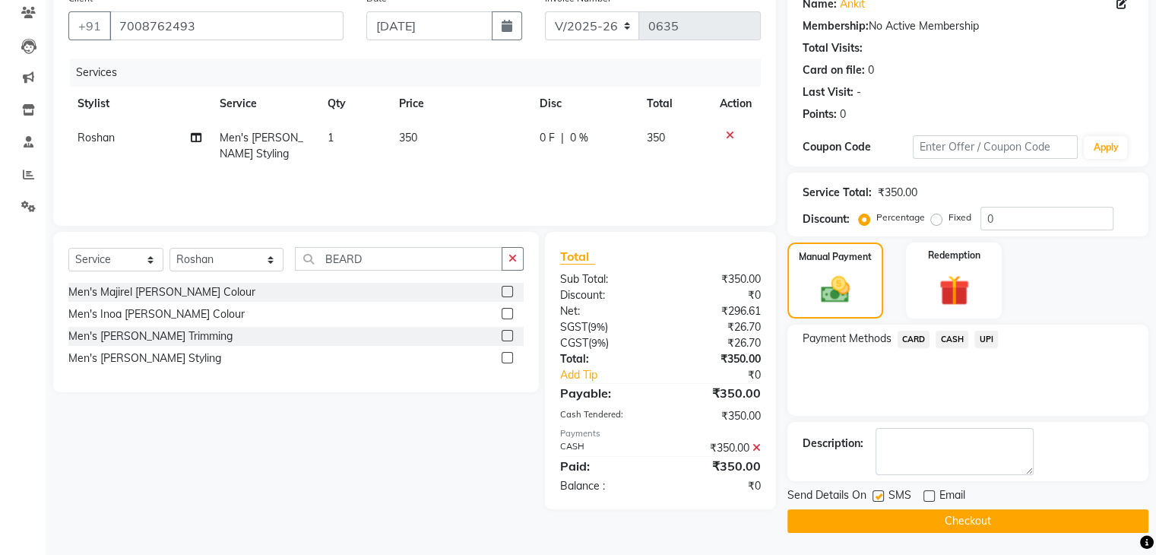
checkbox input "false"
click at [918, 524] on button "Checkout" at bounding box center [967, 521] width 361 height 24
